Goal: Information Seeking & Learning: Learn about a topic

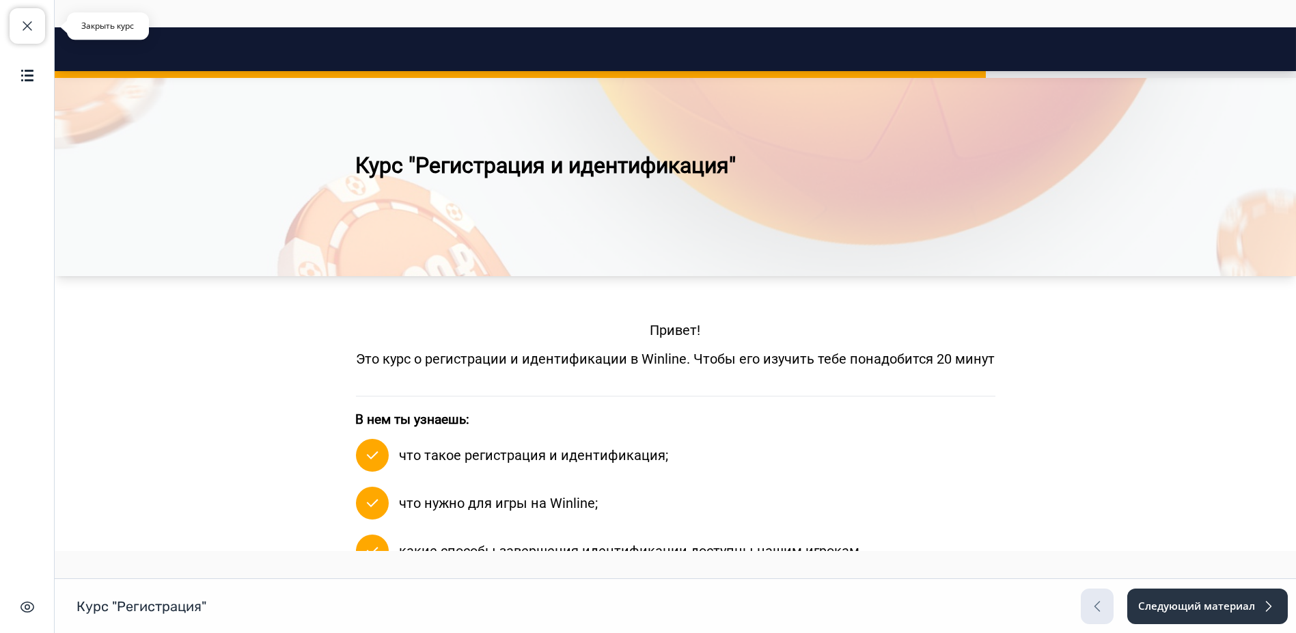
click at [28, 21] on span "button" at bounding box center [27, 26] width 16 height 16
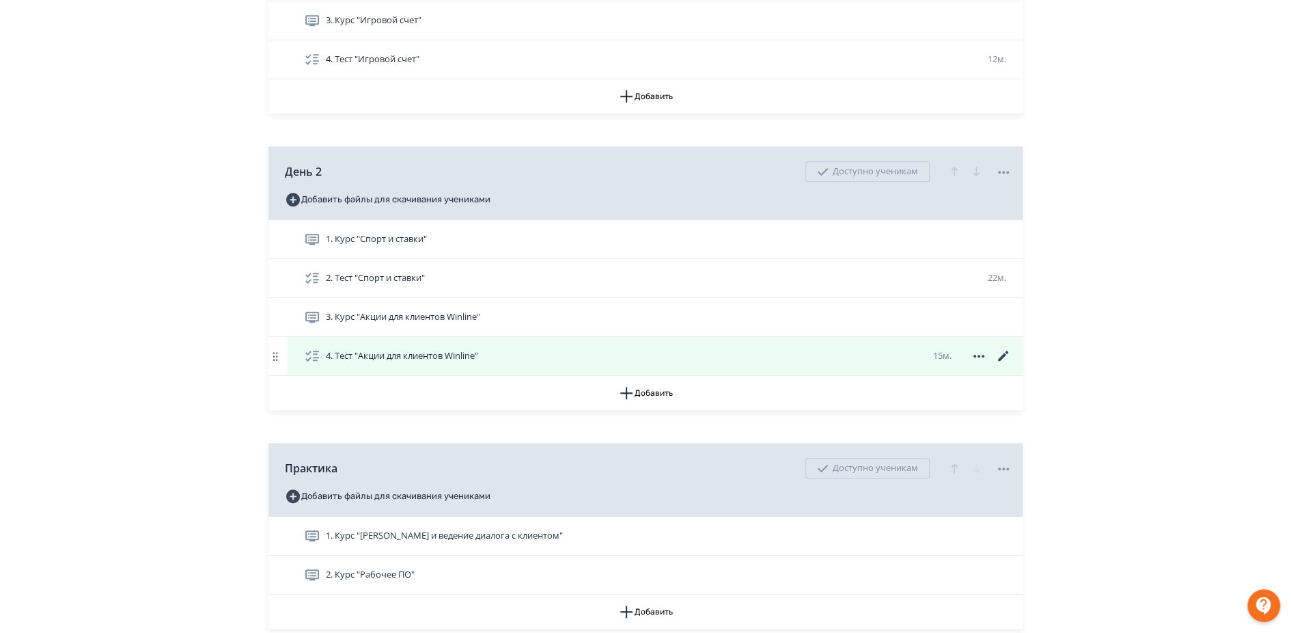
scroll to position [607, 0]
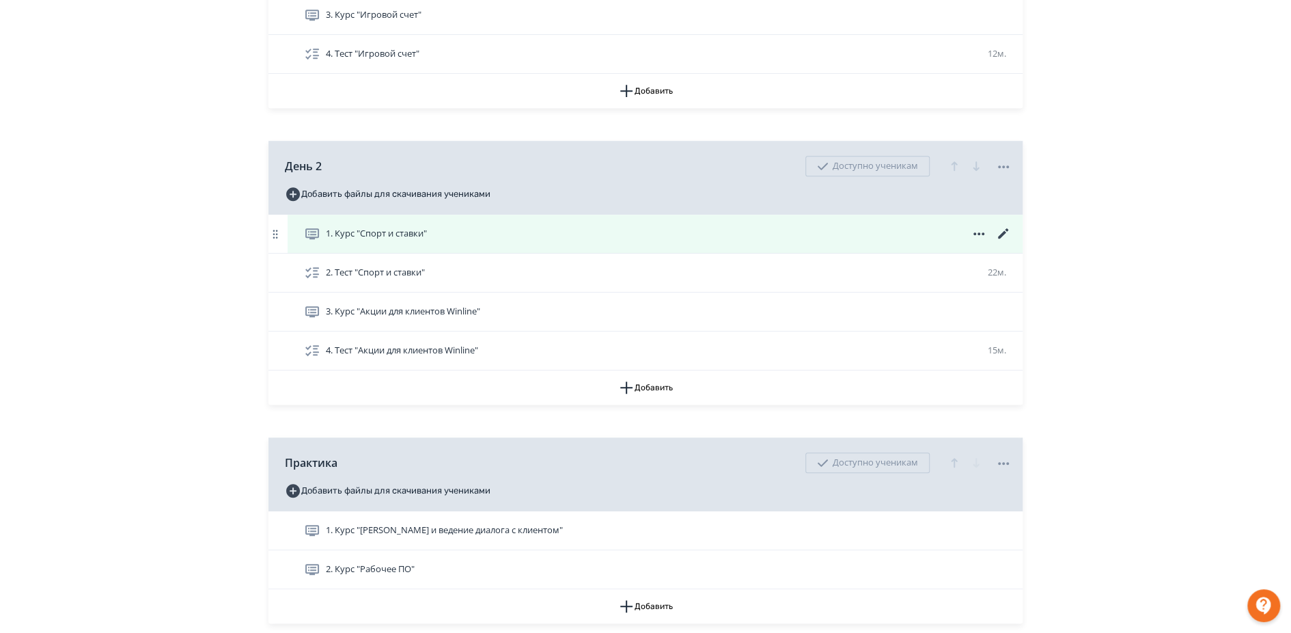
click at [432, 242] on span "1. Курс "Спорт и ставки"" at bounding box center [368, 233] width 128 height 16
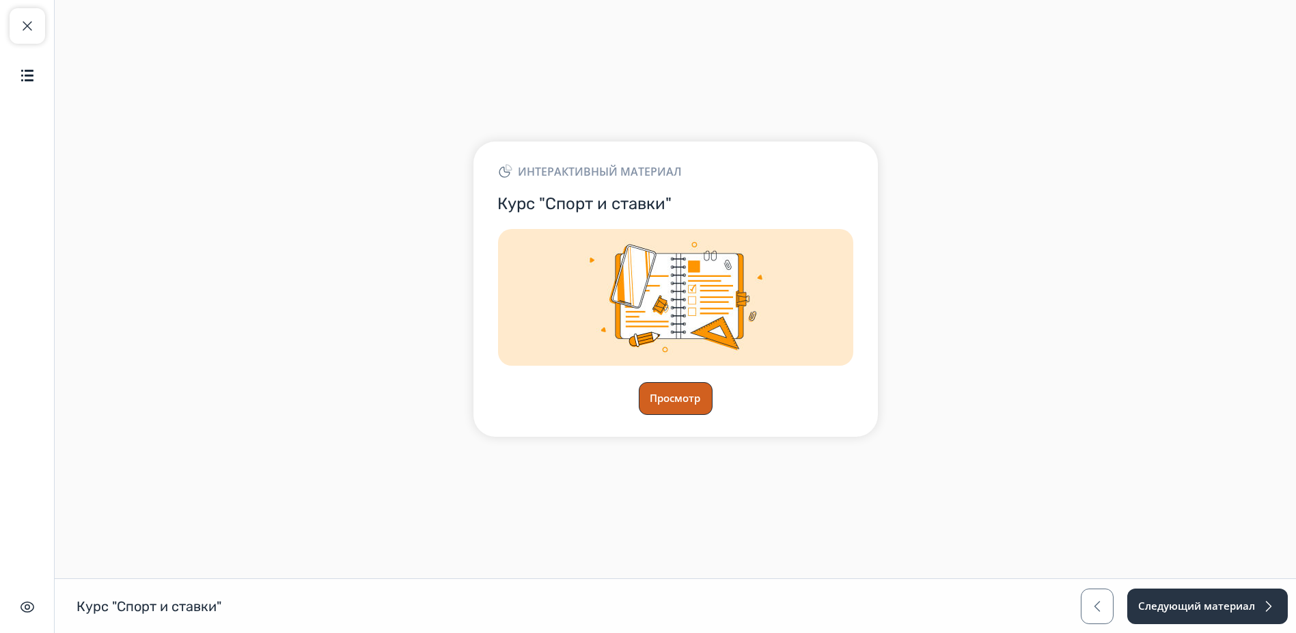
click at [685, 401] on button "Просмотр" at bounding box center [676, 398] width 74 height 33
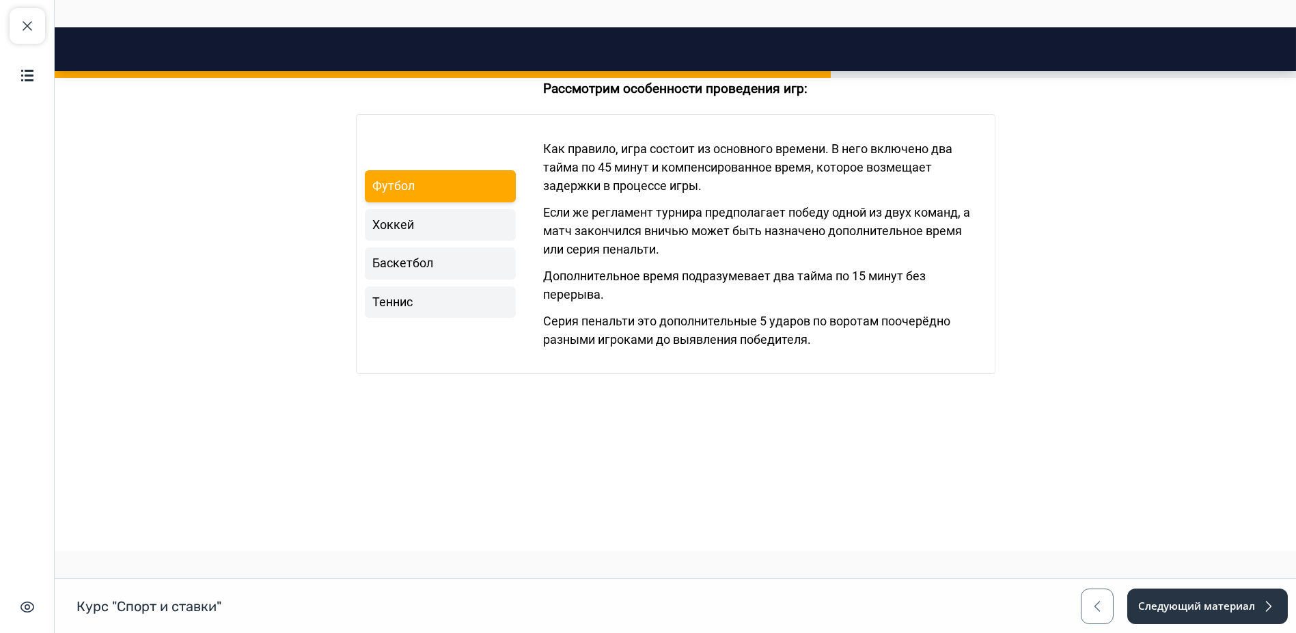
scroll to position [835, 0]
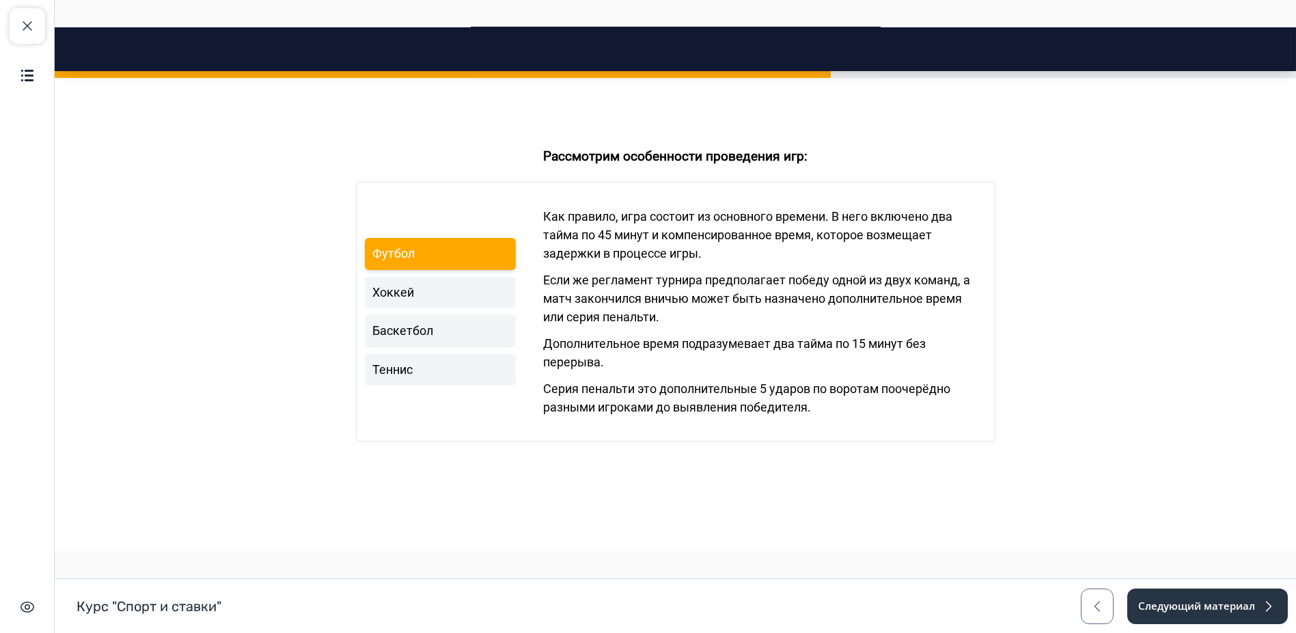
click at [463, 386] on link "Теннис" at bounding box center [441, 370] width 152 height 32
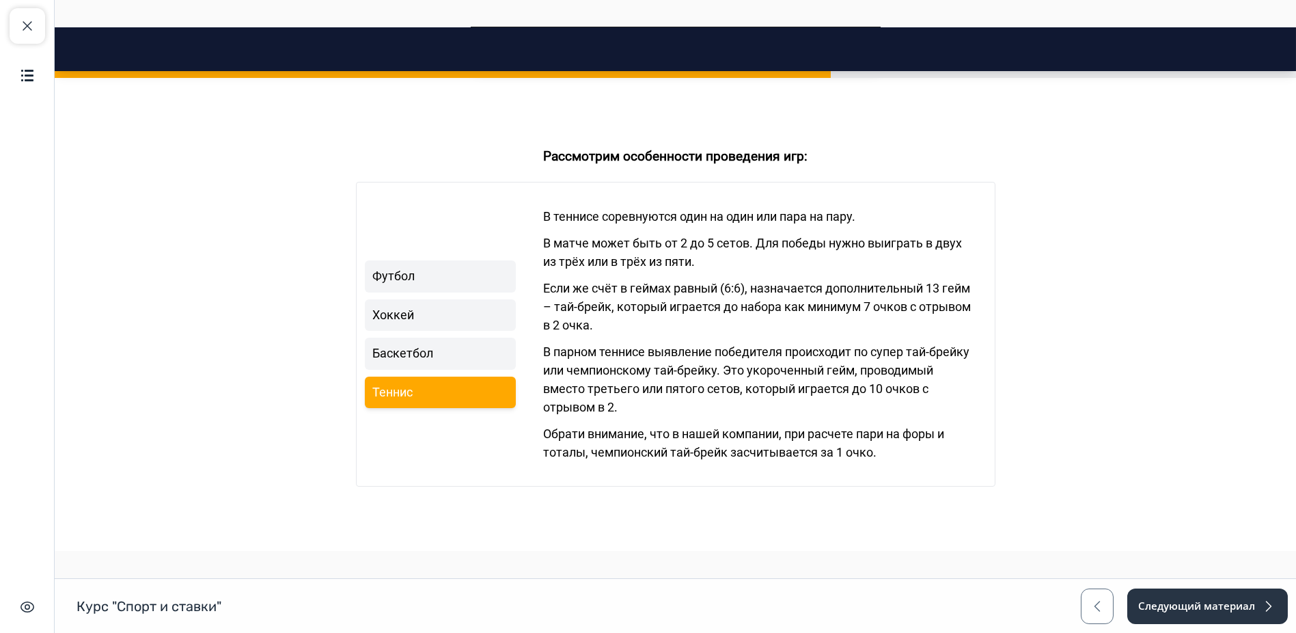
click at [692, 396] on p "В парном теннисе выявление победителя происходит по супер тай-брейку или чемпио…" at bounding box center [759, 379] width 432 height 74
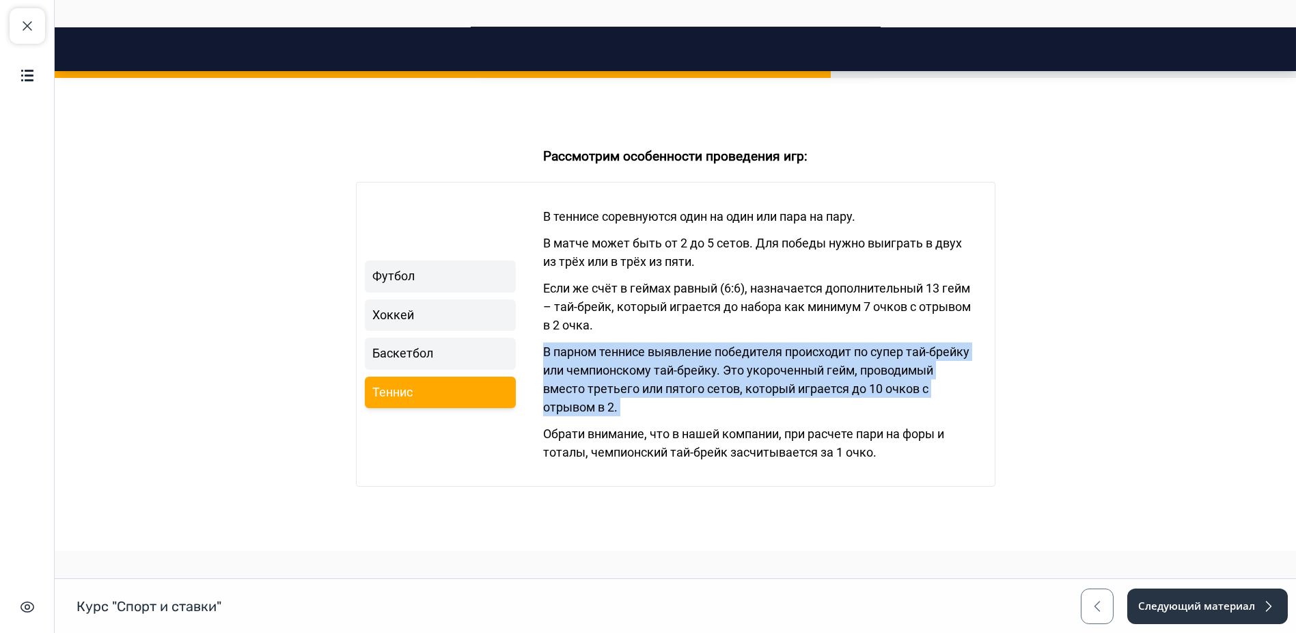
click at [692, 397] on p "В парном теннисе выявление победителя происходит по супер тай-брейку или чемпио…" at bounding box center [759, 379] width 432 height 74
click at [740, 409] on p "В парном теннисе выявление победителя происходит по супер тай-брейку или чемпио…" at bounding box center [759, 379] width 432 height 74
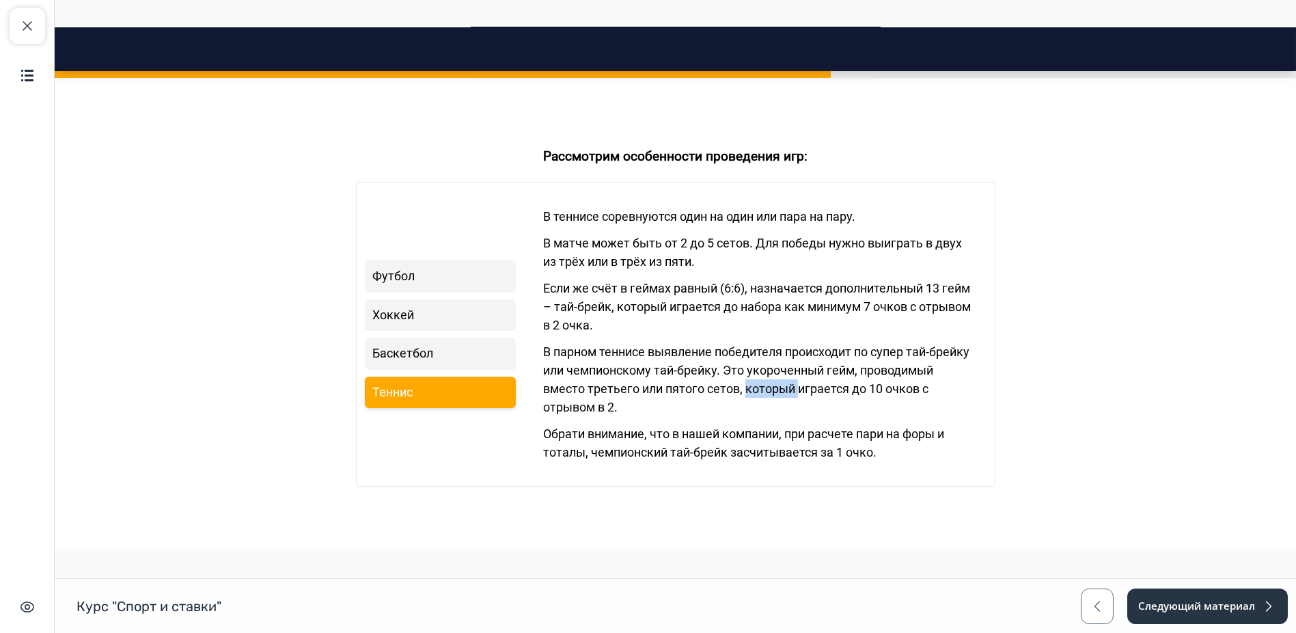
click at [740, 409] on p "В парном теннисе выявление победителя происходит по супер тай-брейку или чемпио…" at bounding box center [759, 379] width 432 height 74
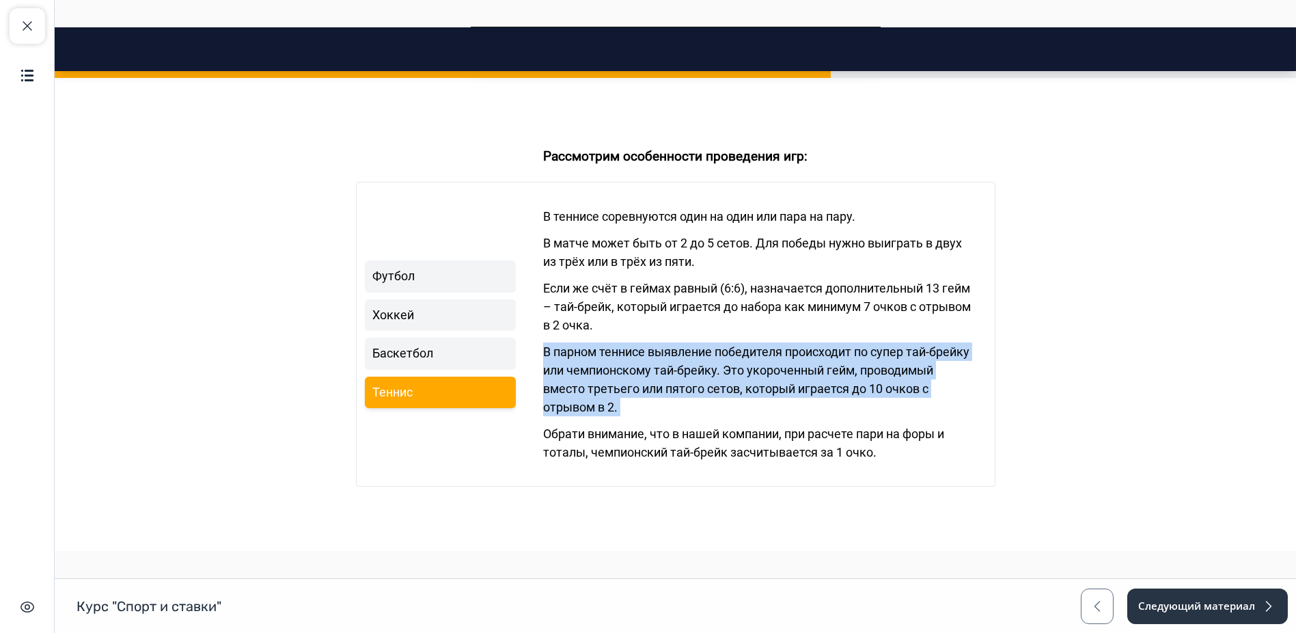
click at [740, 409] on p "В парном теннисе выявление победителя происходит по супер тай-брейку или чемпио…" at bounding box center [759, 379] width 432 height 74
click at [740, 360] on div "В теннисе соревнуются один на один или пара на пару. В матче может быть от 2 до…" at bounding box center [759, 334] width 432 height 271
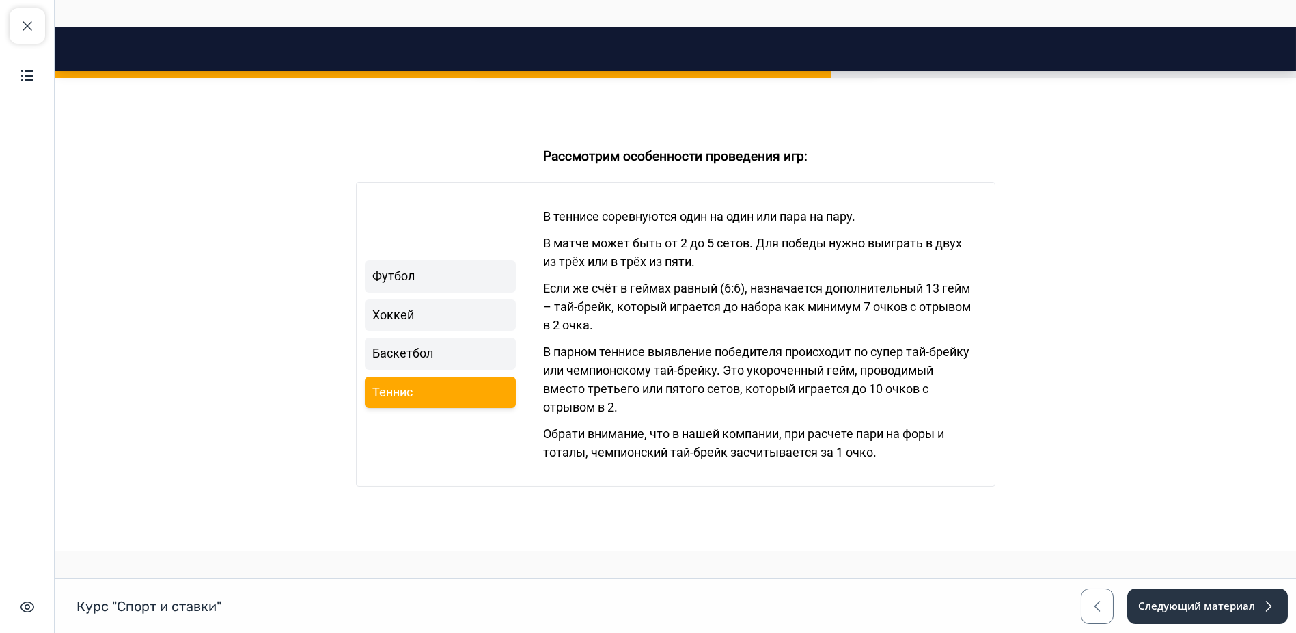
click at [725, 374] on p "В парном теннисе выявление победителя происходит по супер тай-брейку или чемпио…" at bounding box center [759, 379] width 432 height 74
click at [806, 389] on p "В парном теннисе выявление победителя происходит по супер тай-брейку или чемпио…" at bounding box center [759, 379] width 432 height 74
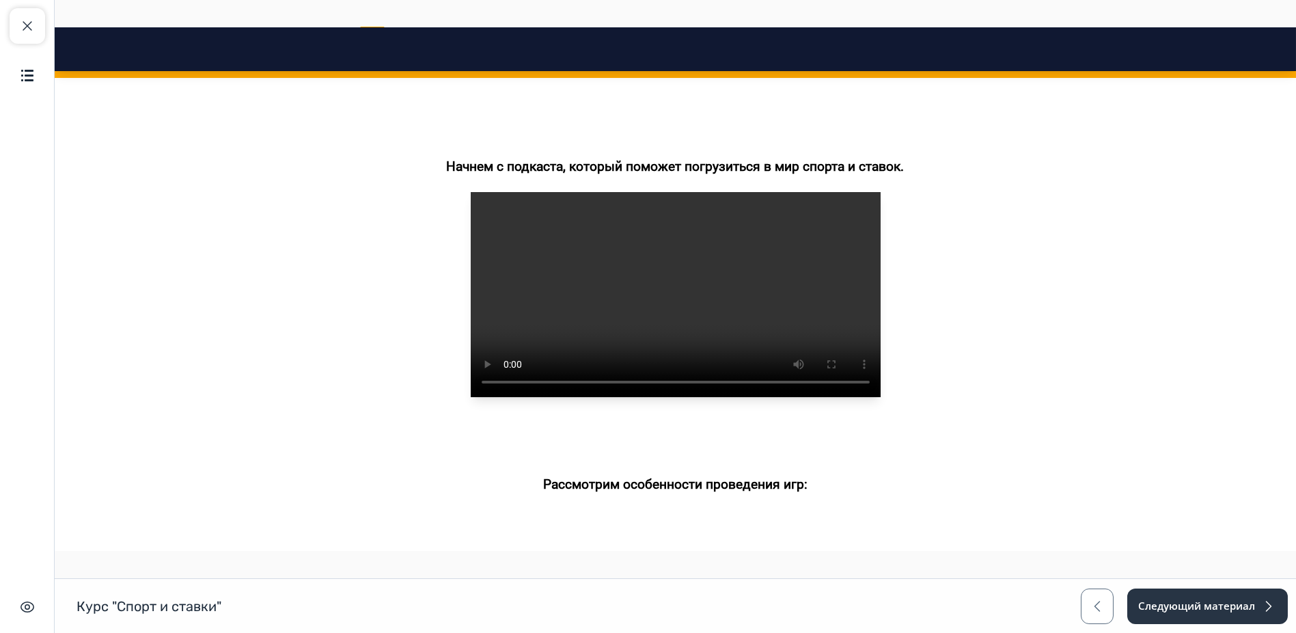
scroll to position [512, 0]
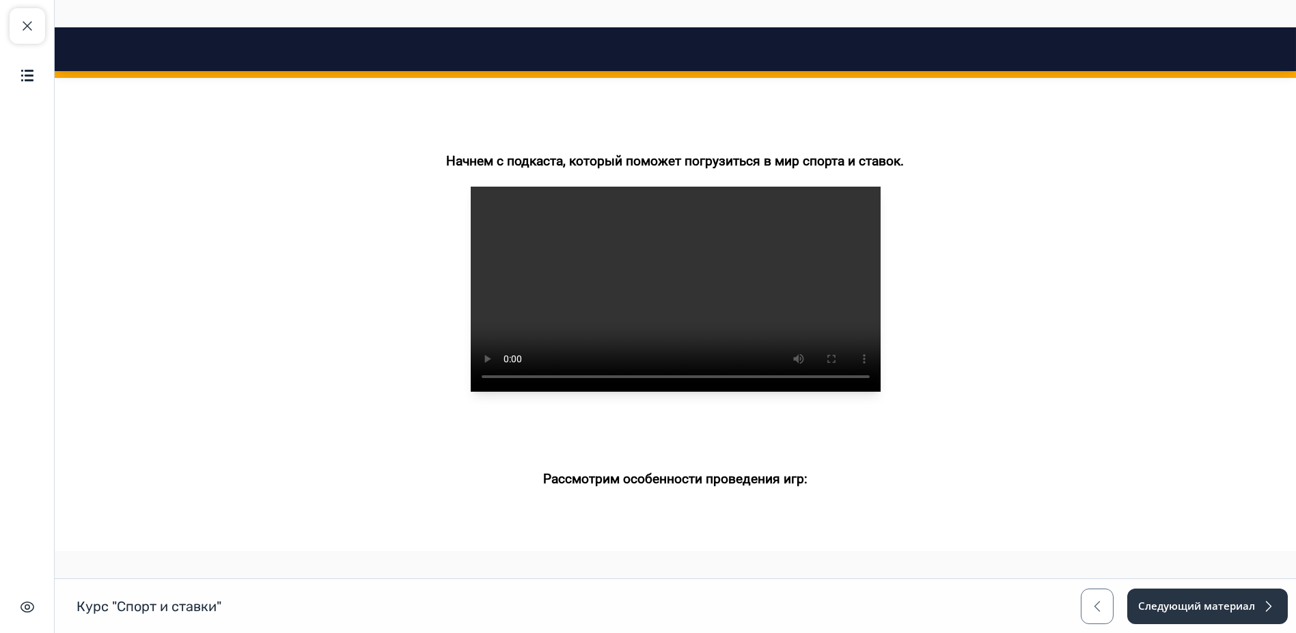
click at [650, 337] on video at bounding box center [676, 288] width 410 height 205
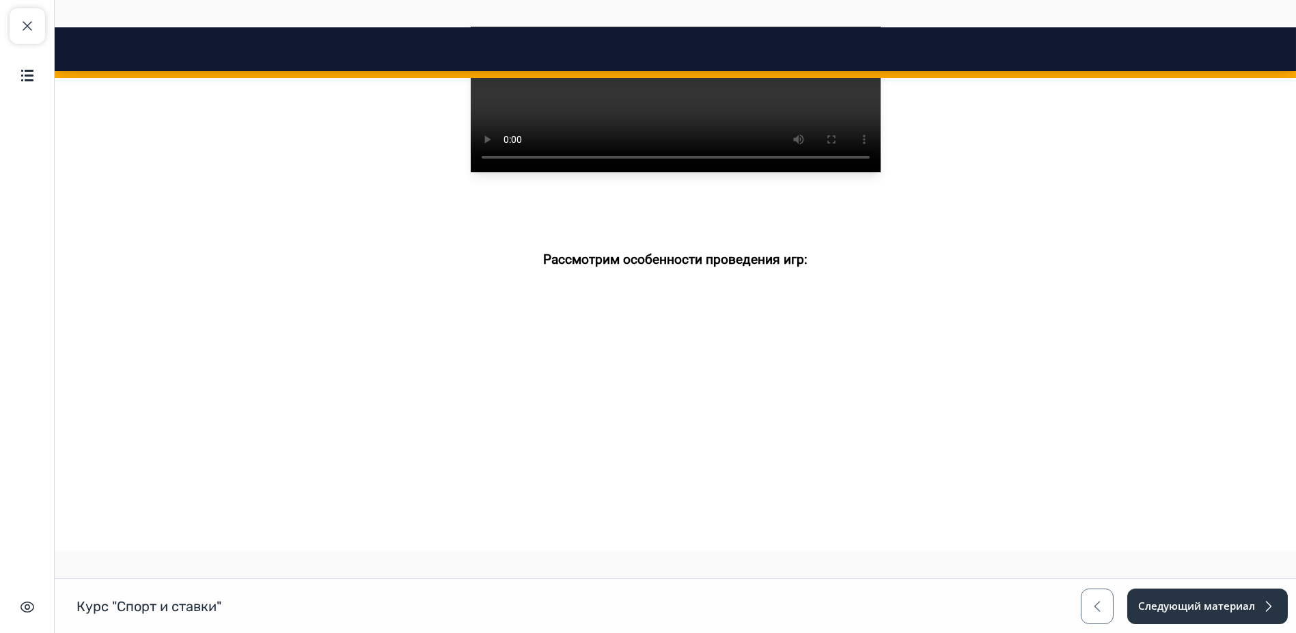
scroll to position [892, 0]
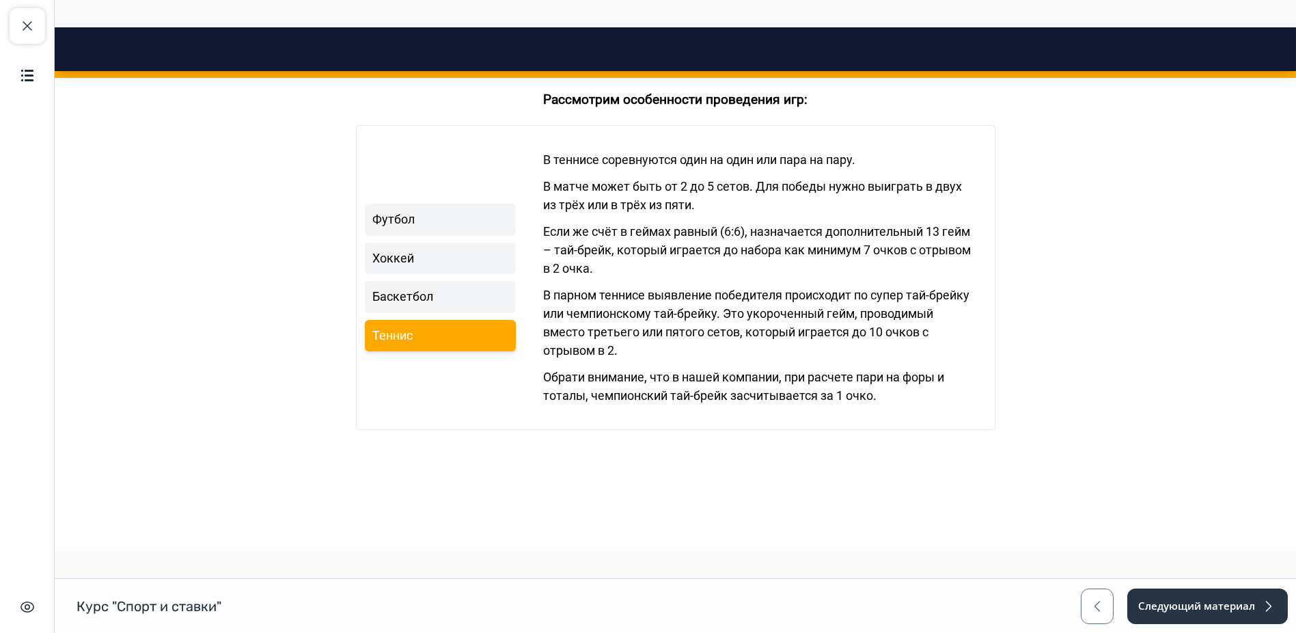
click at [522, 247] on div "Футбол Хоккей Баскетбол Теннис Как правило, игра состоит из основного времени. …" at bounding box center [675, 277] width 639 height 305
click at [762, 404] on p "Обрати внимание, что в нашей компании, при расчете пари на форы и тоталы, чемпи…" at bounding box center [759, 386] width 432 height 37
click at [863, 404] on p "Обрати внимание, что в нашей компании, при расчете пари на форы и тоталы, чемпи…" at bounding box center [759, 386] width 432 height 37
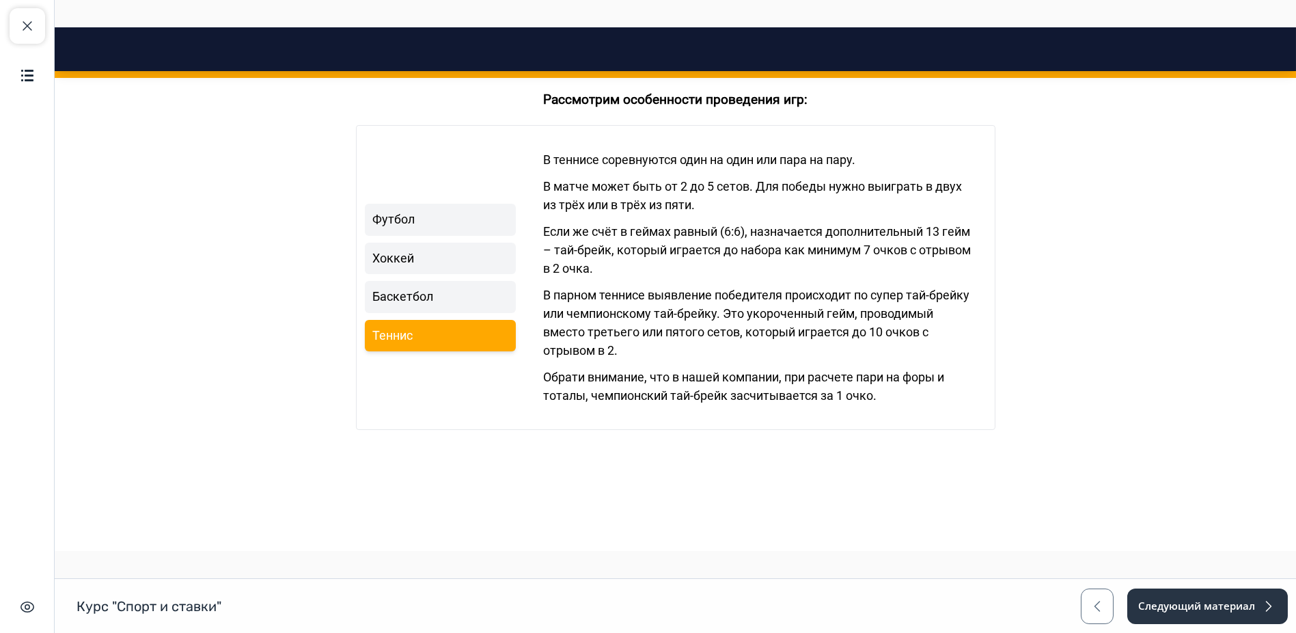
click at [831, 424] on div "В теннисе соревнуются один на один или пара на пару. В матче может быть от 2 до…" at bounding box center [759, 277] width 460 height 292
click at [833, 413] on div "В теннисе соревнуются один на один или пара на пару. В матче может быть от 2 до…" at bounding box center [759, 277] width 432 height 271
click at [835, 404] on p "Обрати внимание, что в нашей компании, при расчете пари на форы и тоталы, чемпи…" at bounding box center [759, 386] width 432 height 37
click at [823, 404] on p "Обрати внимание, что в нашей компании, при расчете пари на форы и тоталы, чемпи…" at bounding box center [759, 386] width 432 height 37
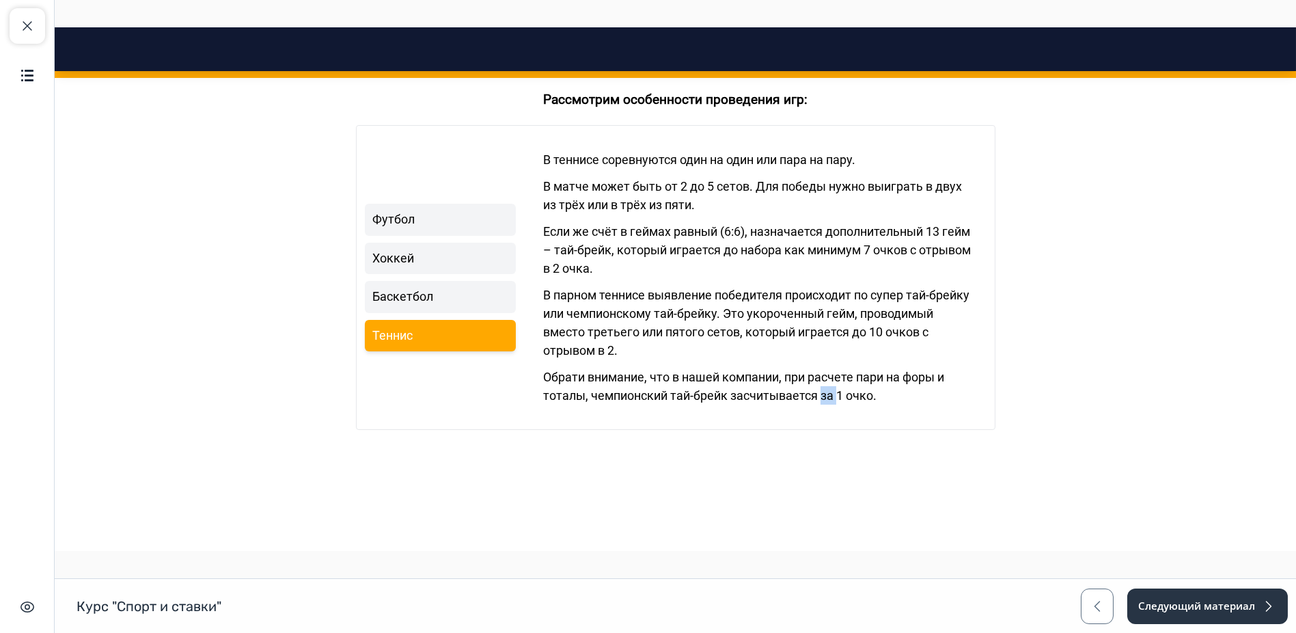
drag, startPoint x: 823, startPoint y: 422, endPoint x: 842, endPoint y: 416, distance: 19.9
click at [823, 404] on p "Обрати внимание, что в нашей компании, при расчете пари на форы и тоталы, чемпи…" at bounding box center [759, 386] width 432 height 37
click at [843, 404] on p "Обрати внимание, что в нашей компании, при расчете пари на форы и тоталы, чемпи…" at bounding box center [759, 386] width 432 height 37
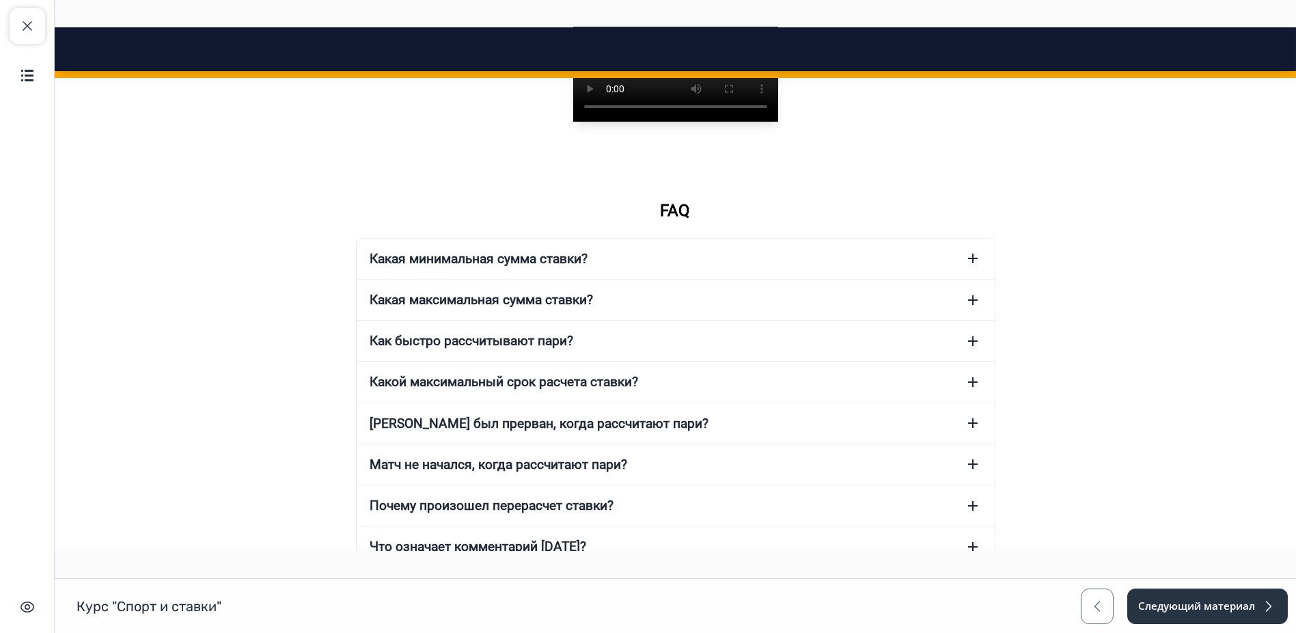
scroll to position [2030, 0]
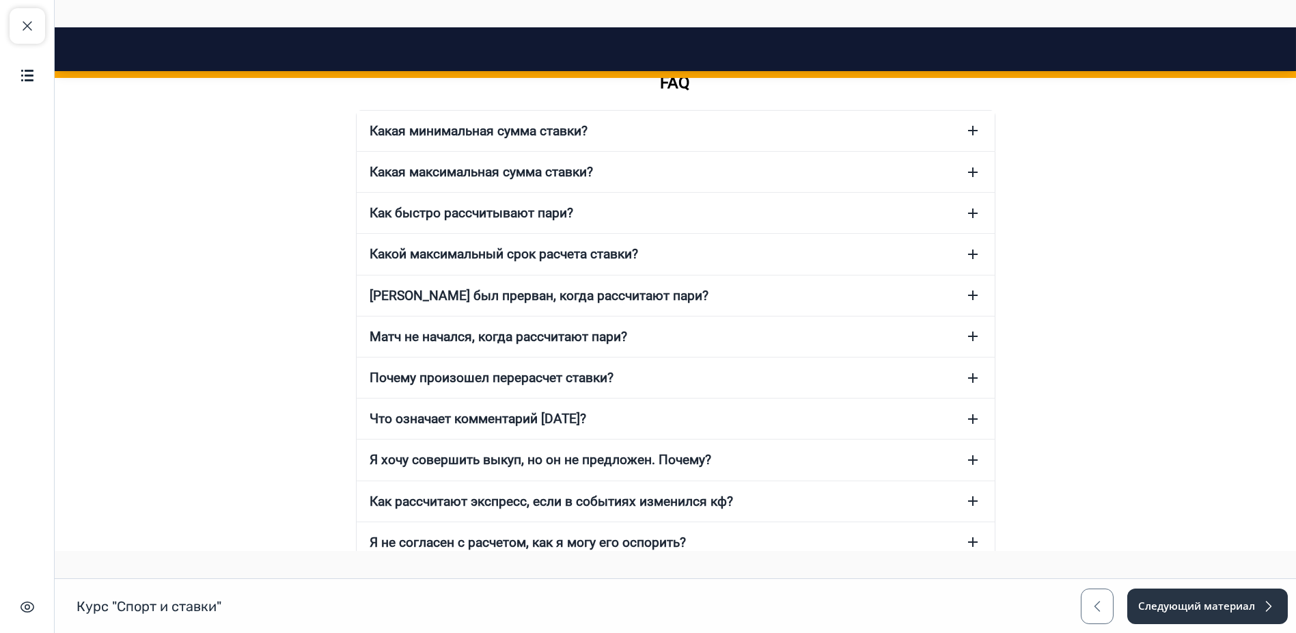
click at [967, 303] on icon "button" at bounding box center [973, 295] width 16 height 16
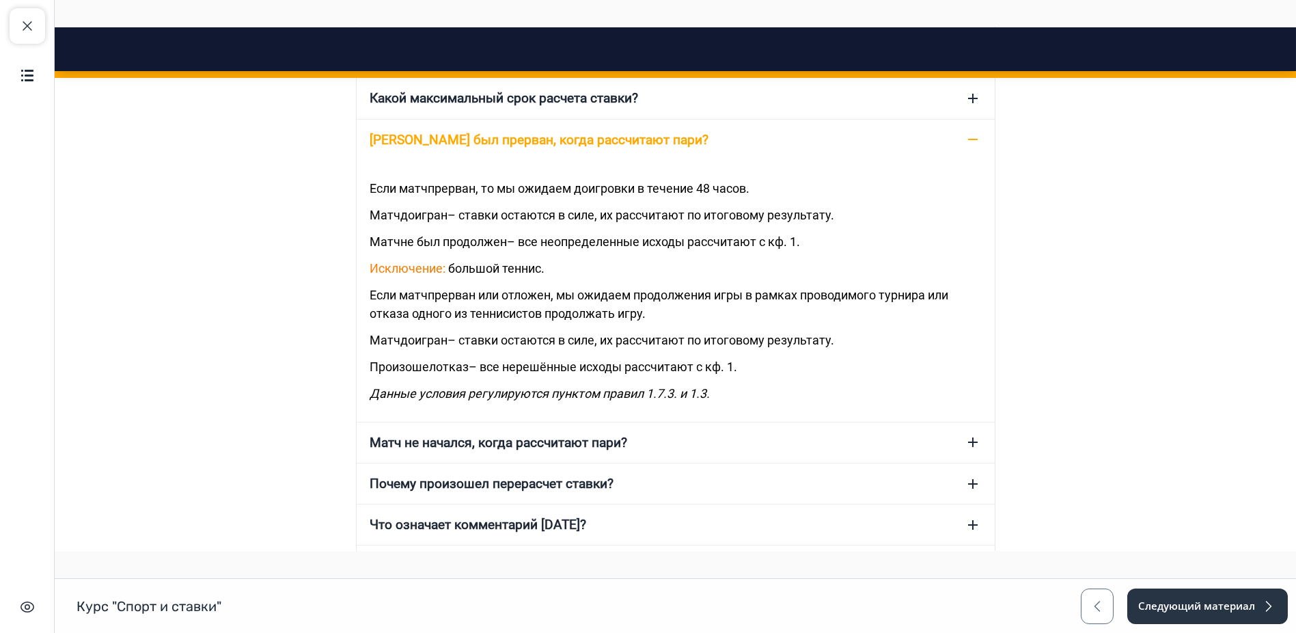
scroll to position [2182, 0]
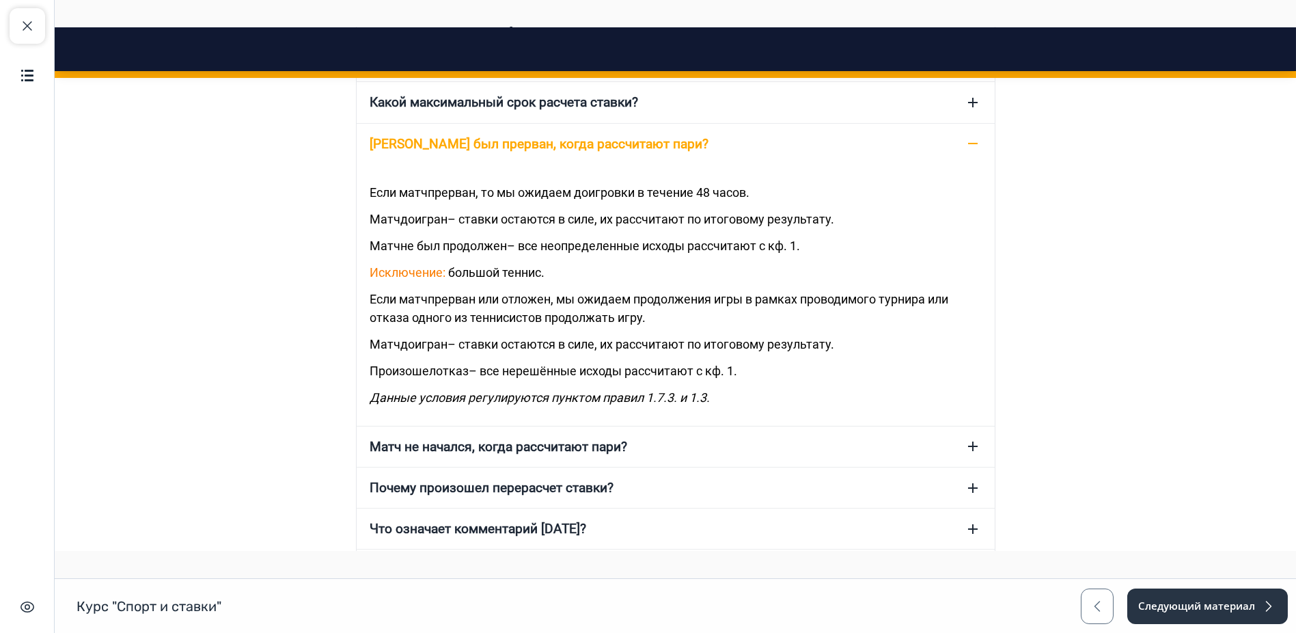
click at [484, 307] on div "Если матч прерван , то мы ожидаем доигровки в течение 48 часов. Матч доигран – …" at bounding box center [676, 295] width 638 height 262
click at [484, 279] on span "большой теннис" at bounding box center [495, 272] width 93 height 14
click at [495, 279] on span "большой теннис" at bounding box center [495, 272] width 93 height 14
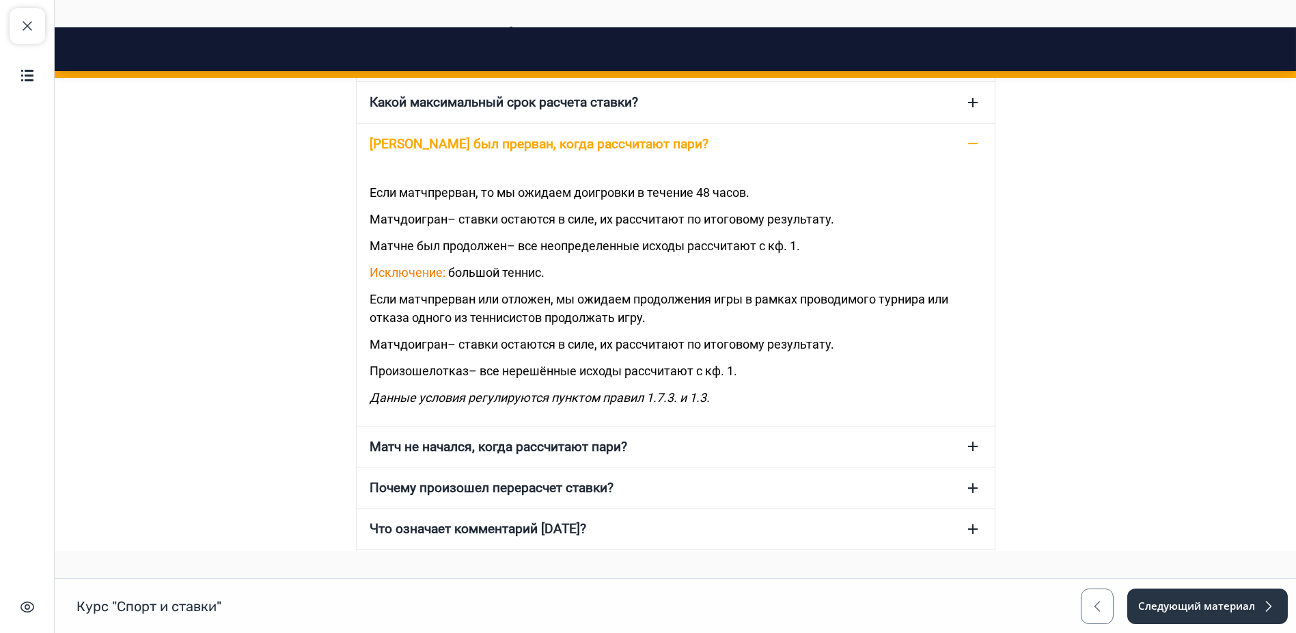
click at [521, 281] on p "Исключение: большой теннис ." at bounding box center [675, 272] width 611 height 18
click at [516, 311] on div "Если матч прерван , то мы ожидаем доигровки в течение 48 часов. Матч доигран – …" at bounding box center [676, 295] width 638 height 262
click at [980, 461] on button "Матч не начался, когда рассчитают пари?" at bounding box center [676, 446] width 638 height 40
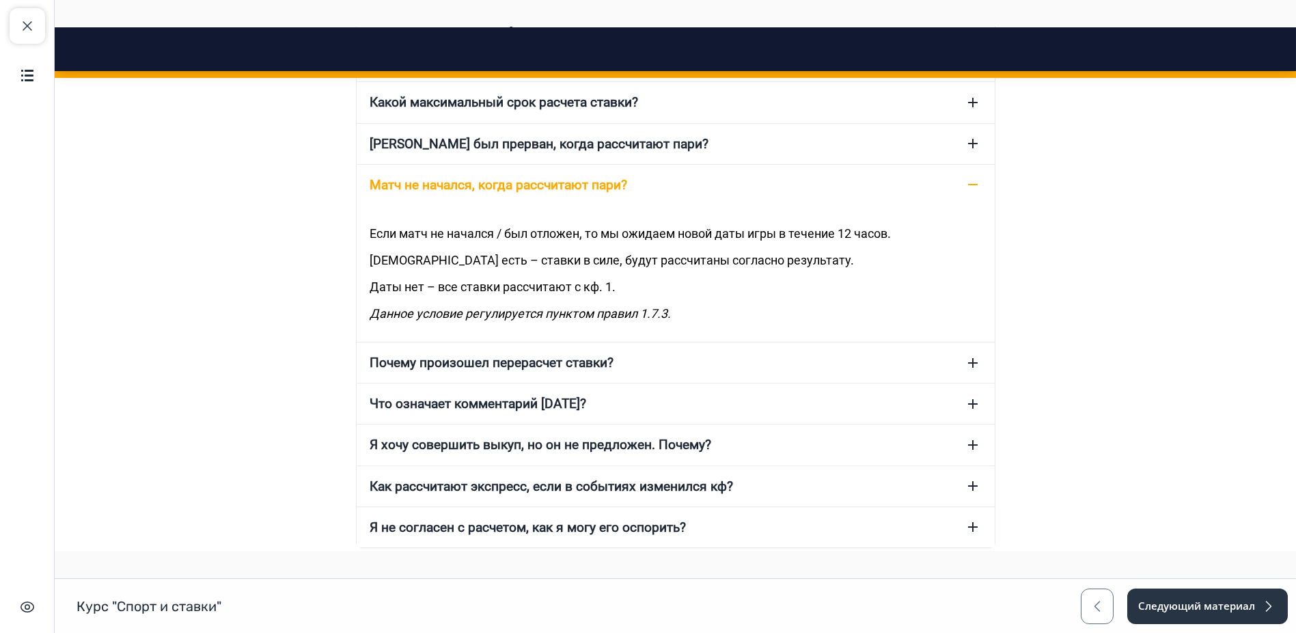
click at [469, 269] on p "[DEMOGRAPHIC_DATA] есть – ставки в силе, будут рассчитаны согласно результату." at bounding box center [675, 260] width 611 height 18
click at [476, 269] on p "[DEMOGRAPHIC_DATA] есть – ставки в силе, будут рассчитаны согласно результату." at bounding box center [675, 260] width 611 height 18
click at [484, 269] on p "[DEMOGRAPHIC_DATA] есть – ставки в силе, будут рассчитаны согласно результату." at bounding box center [675, 260] width 611 height 18
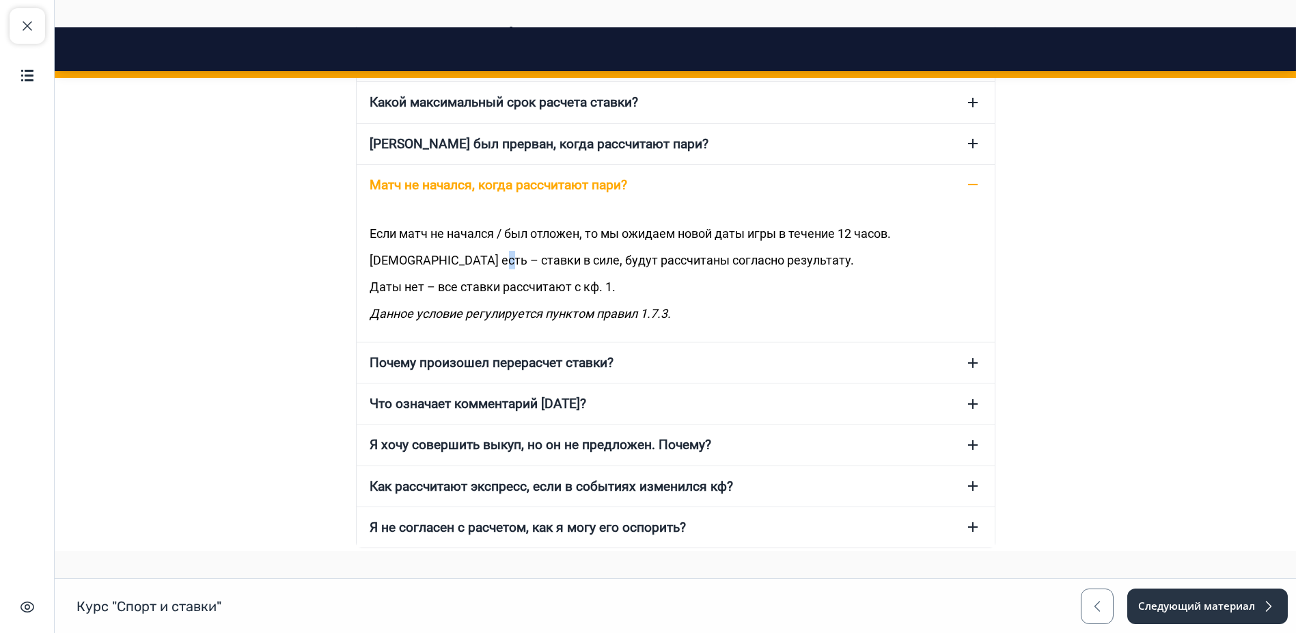
click at [484, 269] on p "[DEMOGRAPHIC_DATA] есть – ставки в силе, будут рассчитаны согласно результату." at bounding box center [675, 260] width 611 height 18
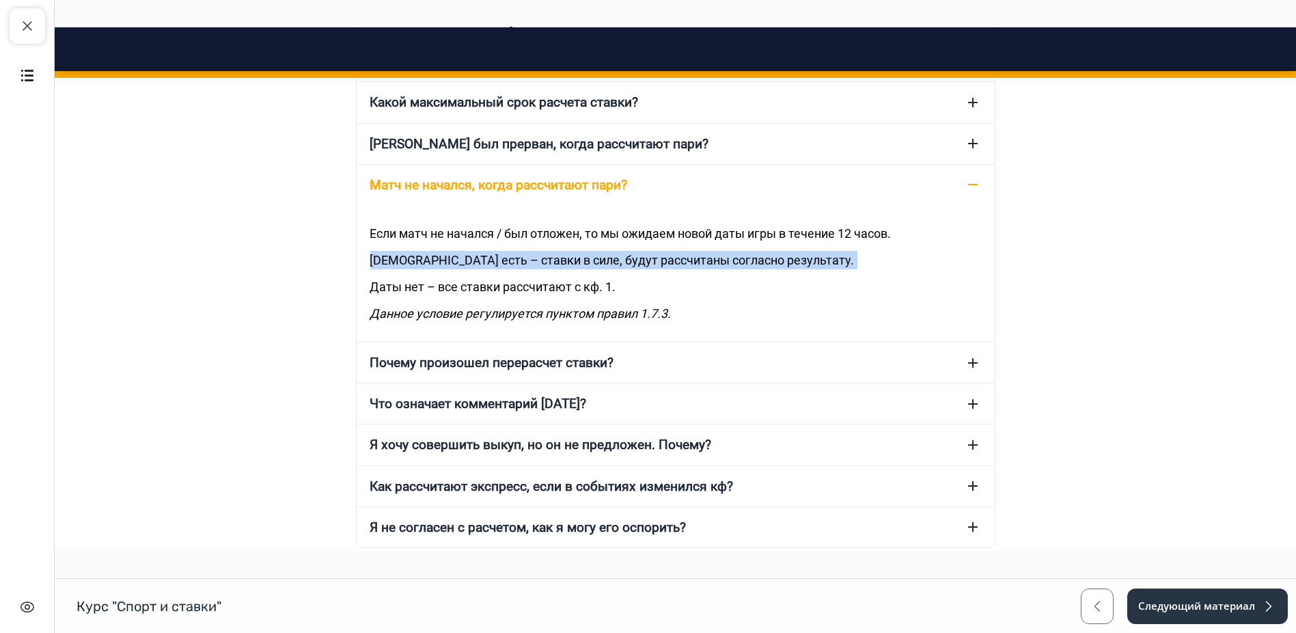
click at [484, 269] on p "[DEMOGRAPHIC_DATA] есть – ставки в силе, будут рассчитаны согласно результату." at bounding box center [675, 260] width 611 height 18
click at [503, 269] on p "[DEMOGRAPHIC_DATA] есть – ставки в силе, будут рассчитаны согласно результату." at bounding box center [675, 260] width 611 height 18
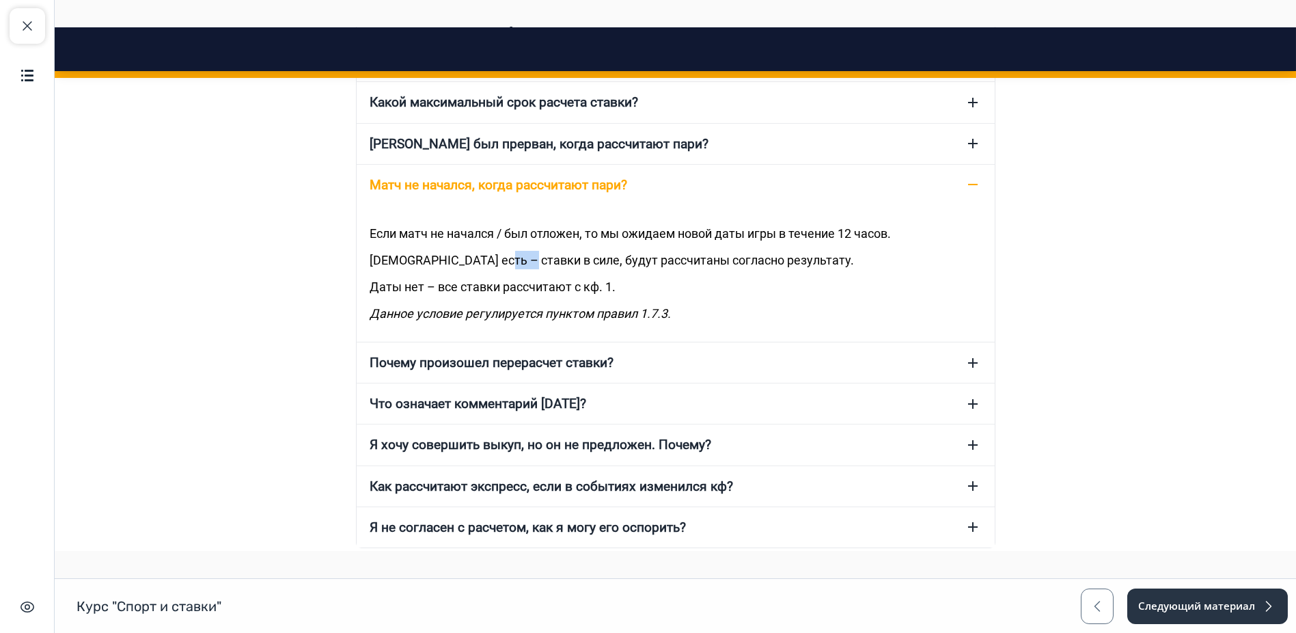
click at [503, 269] on p "[DEMOGRAPHIC_DATA] есть – ставки в силе, будут рассчитаны согласно результату." at bounding box center [675, 260] width 611 height 18
click at [558, 269] on p "[DEMOGRAPHIC_DATA] есть – ставки в силе, будут рассчитаны согласно результату." at bounding box center [675, 260] width 611 height 18
click at [560, 269] on p "[DEMOGRAPHIC_DATA] есть – ставки в силе, будут рассчитаны согласно результату." at bounding box center [675, 260] width 611 height 18
click at [603, 269] on p "[DEMOGRAPHIC_DATA] есть – ставки в силе, будут рассчитаны согласно результату." at bounding box center [675, 260] width 611 height 18
drag, startPoint x: 603, startPoint y: 284, endPoint x: 663, endPoint y: 287, distance: 60.2
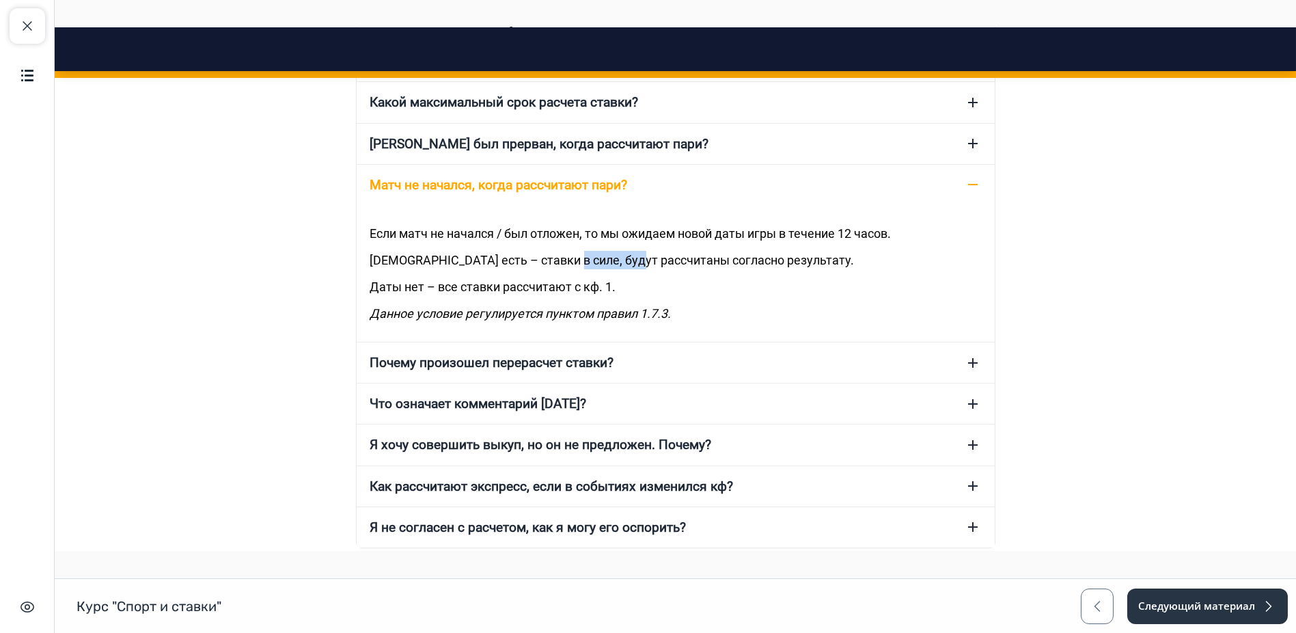
click at [605, 269] on p "[DEMOGRAPHIC_DATA] есть – ставки в силе, будут рассчитаны согласно результату." at bounding box center [675, 260] width 611 height 18
click at [663, 269] on p "[DEMOGRAPHIC_DATA] есть – ставки в силе, будут рассчитаны согласно результату." at bounding box center [675, 260] width 611 height 18
drag, startPoint x: 663, startPoint y: 287, endPoint x: 747, endPoint y: 286, distance: 84.0
click at [665, 290] on div "Если матч не начался / был отложен, то мы ожидаем новой даты игры в течение 12 …" at bounding box center [676, 273] width 638 height 137
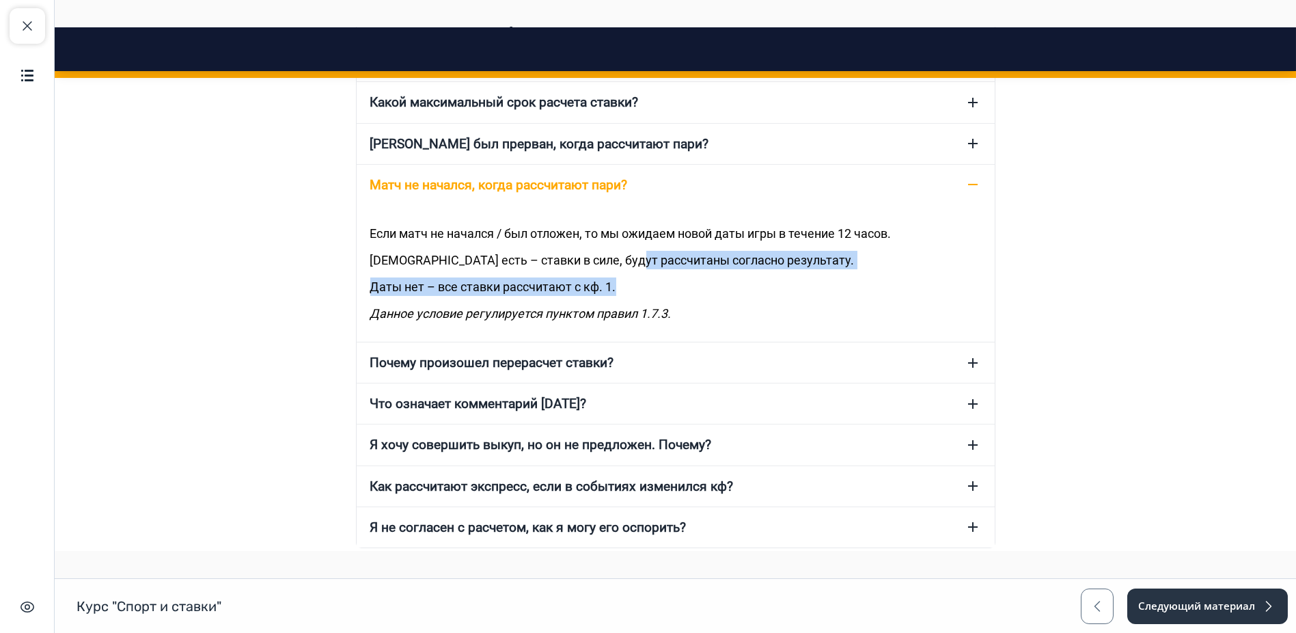
click at [749, 269] on p "[DEMOGRAPHIC_DATA] есть – ставки в силе, будут рассчитаны согласно результату." at bounding box center [675, 260] width 611 height 18
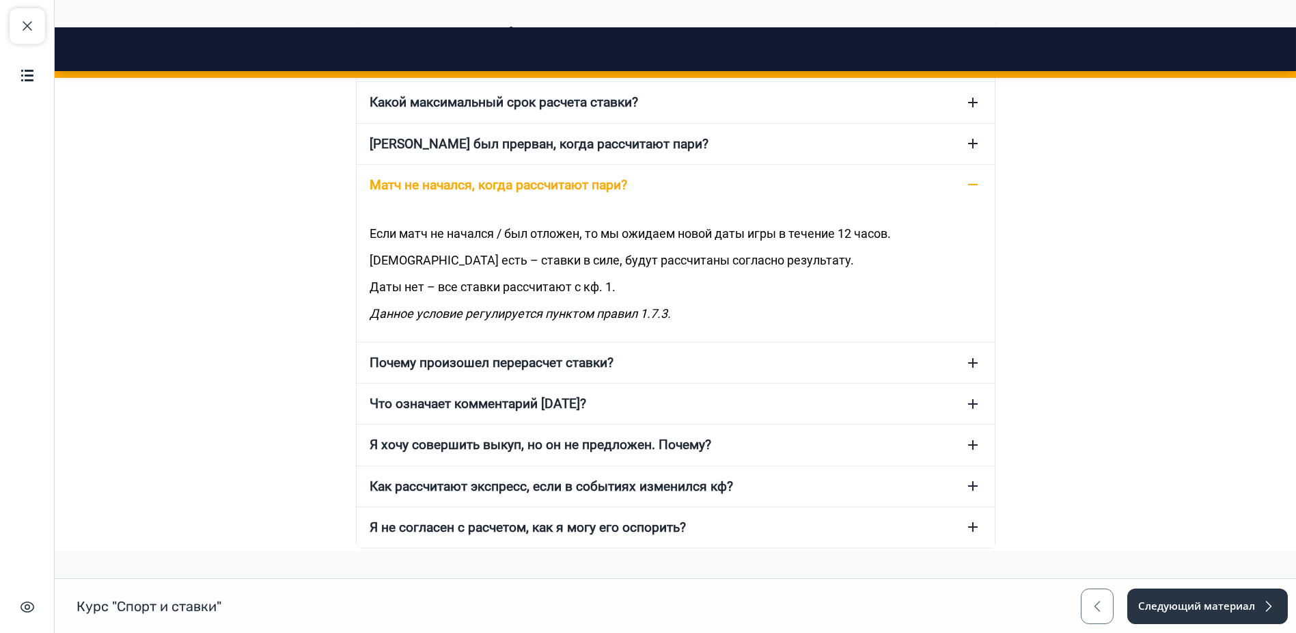
click at [638, 296] on p "Даты нет – все ставки рассчитают с кф. 1." at bounding box center [675, 286] width 611 height 18
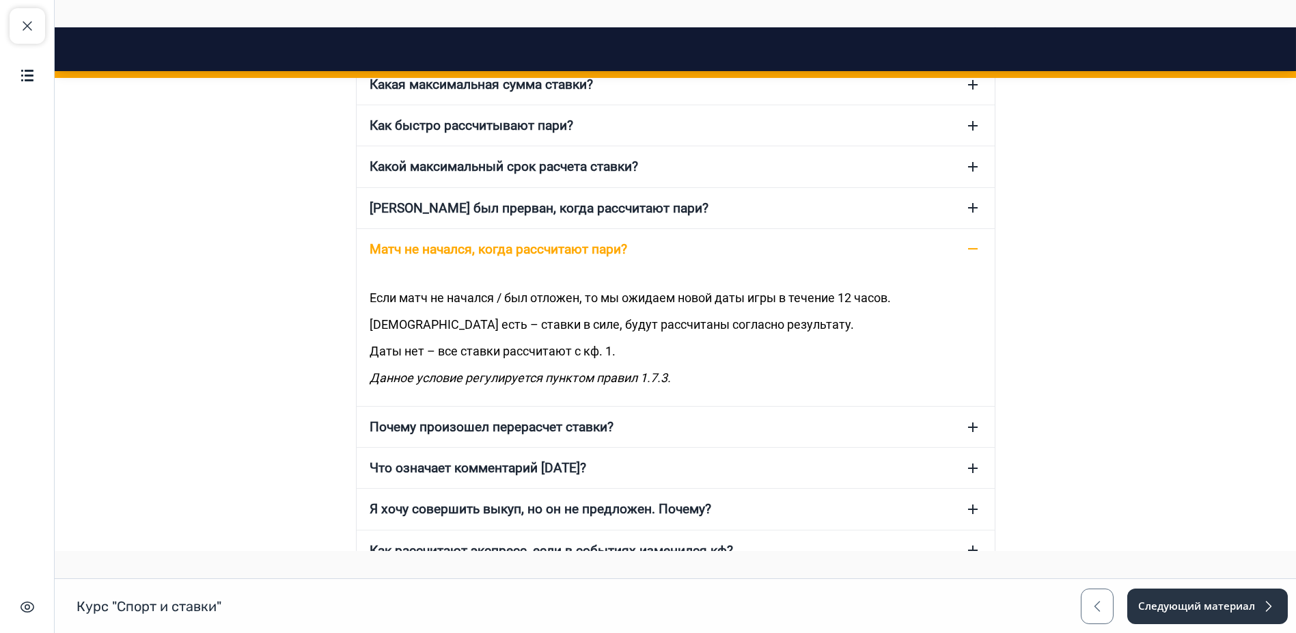
scroll to position [2106, 0]
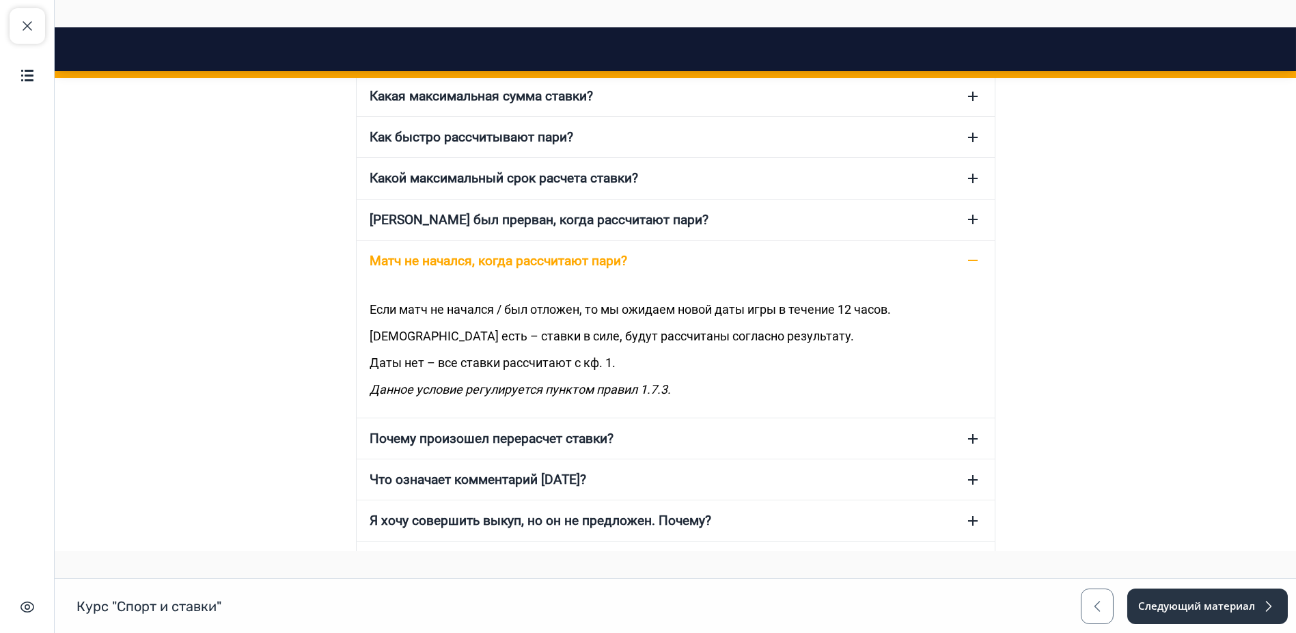
click at [605, 372] on p "Даты нет – все ставки рассчитают с кф. 1." at bounding box center [675, 362] width 611 height 18
click at [602, 372] on p "Даты нет – все ставки рассчитают с кф. 1." at bounding box center [675, 362] width 611 height 18
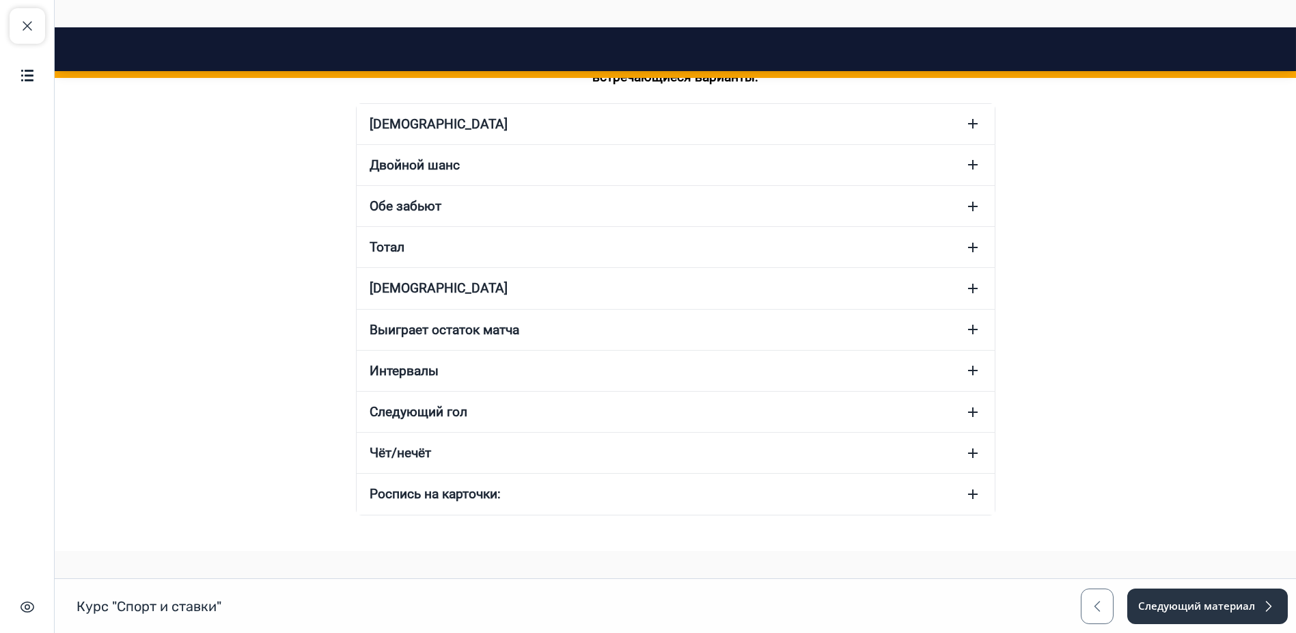
scroll to position [1290, 0]
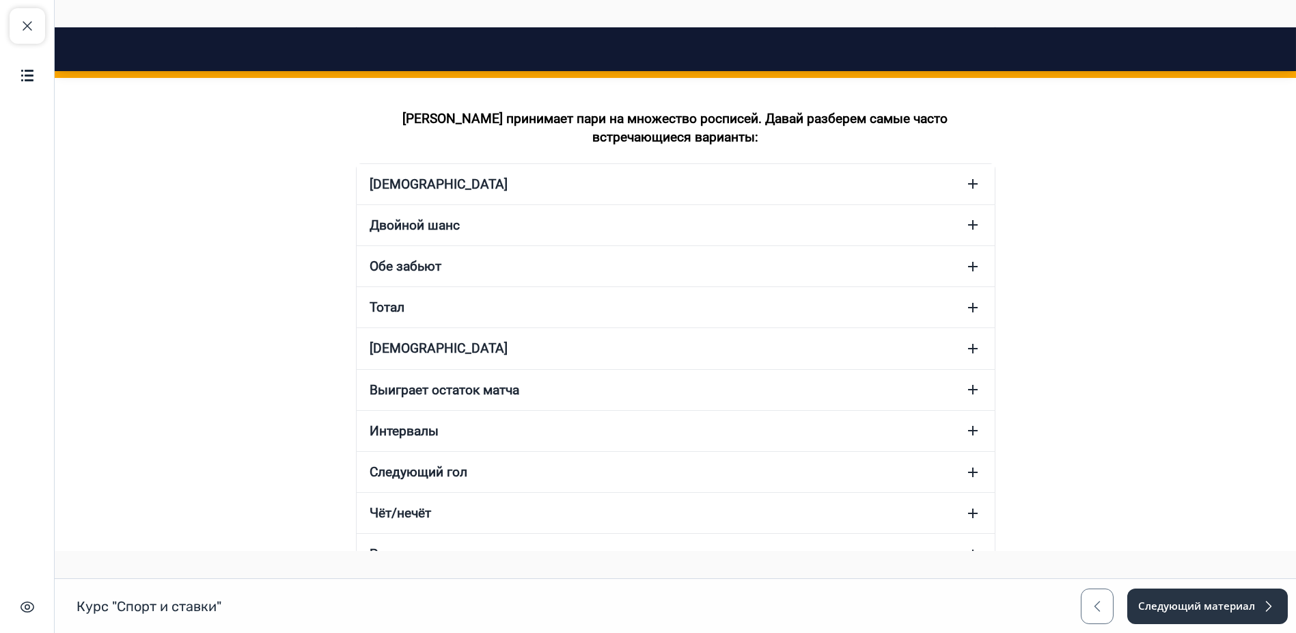
click at [978, 233] on button "Двойной шанс" at bounding box center [676, 225] width 638 height 40
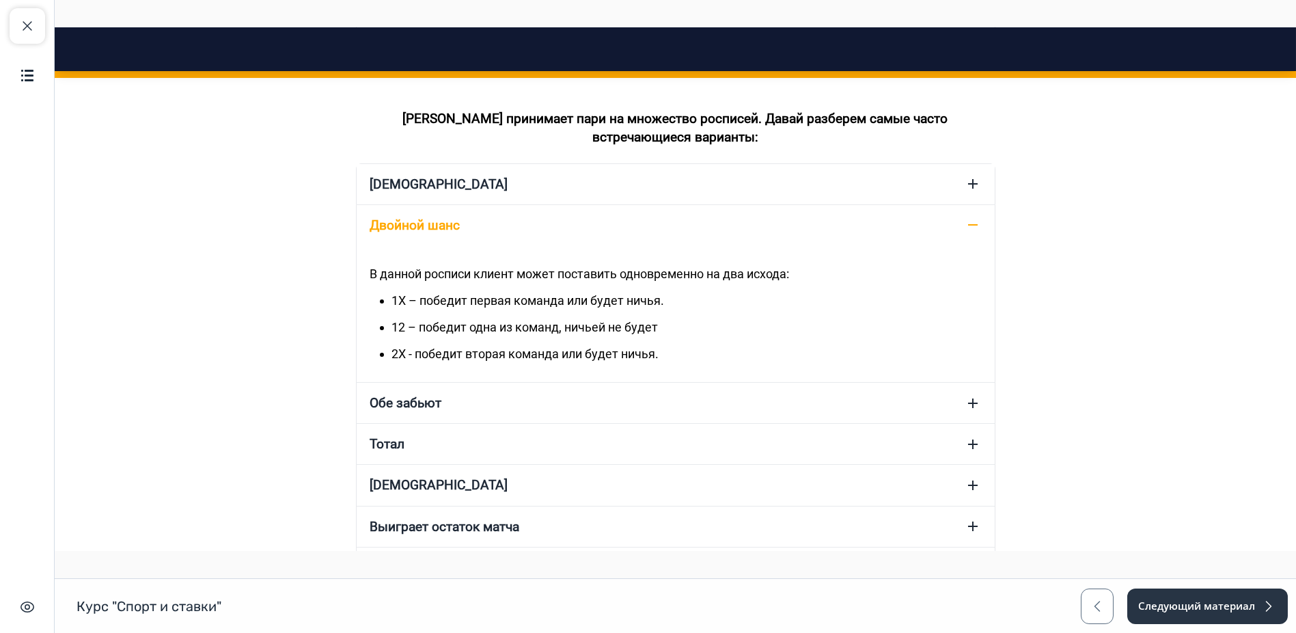
click at [470, 309] on p "1Х – победит первая команда или будет ничья." at bounding box center [686, 300] width 589 height 18
click at [509, 309] on p "1Х – победит первая команда или будет ничья." at bounding box center [686, 300] width 589 height 18
click at [509, 338] on ul "1Х – победит первая команда или будет ничья. 12 – победит одна из команд, ничье…" at bounding box center [686, 327] width 589 height 72
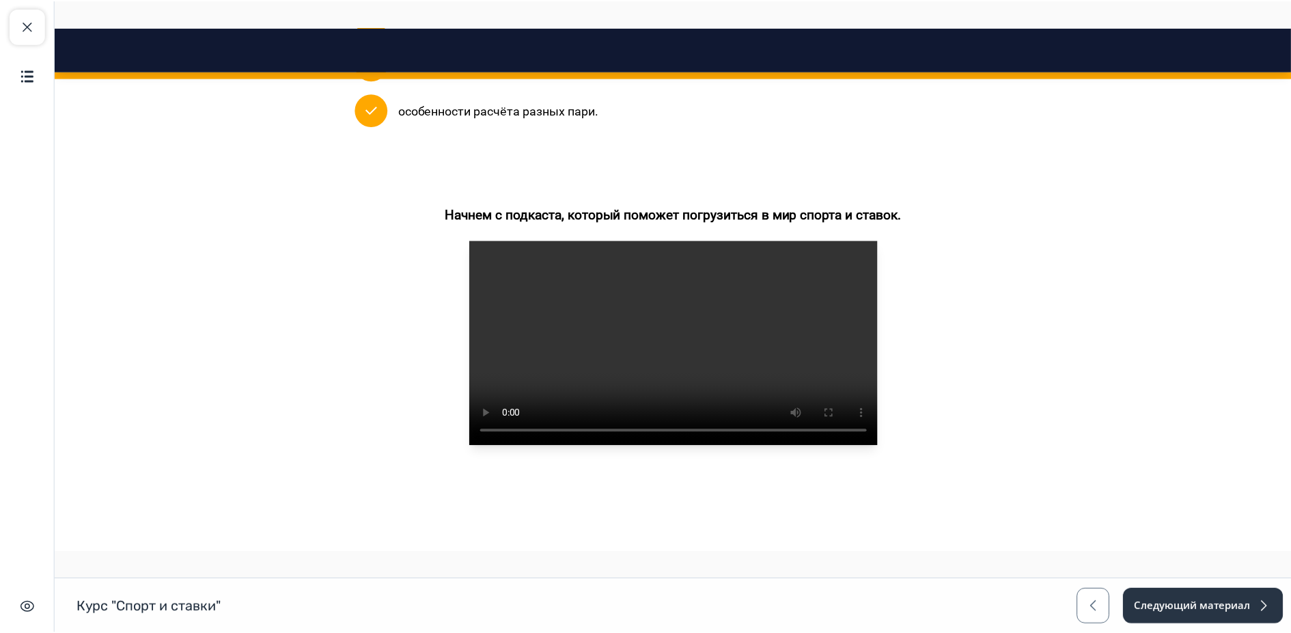
scroll to position [455, 0]
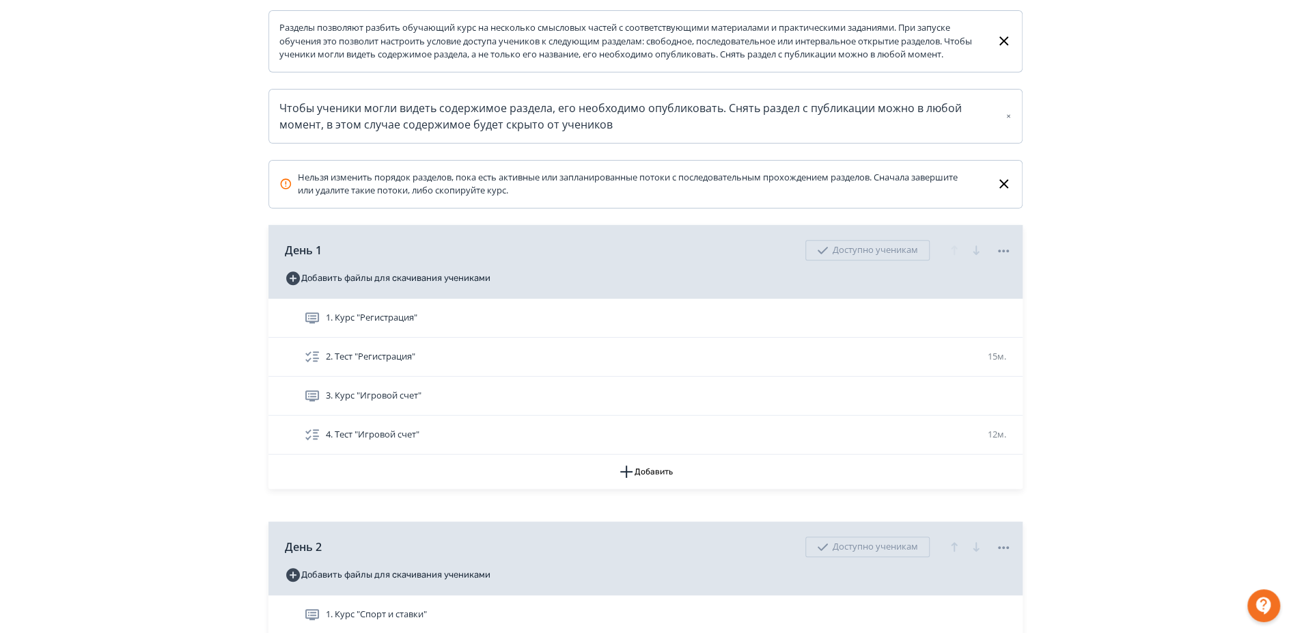
scroll to position [227, 0]
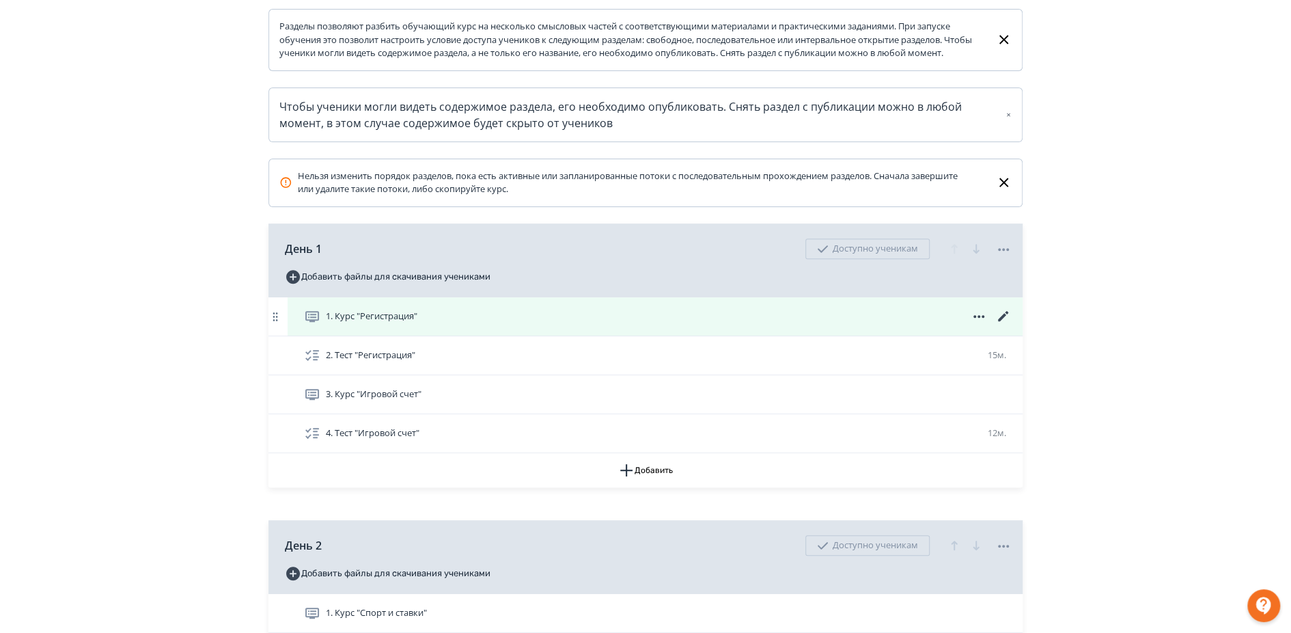
click at [470, 324] on div "1. Курс "Регистрация"" at bounding box center [658, 316] width 708 height 16
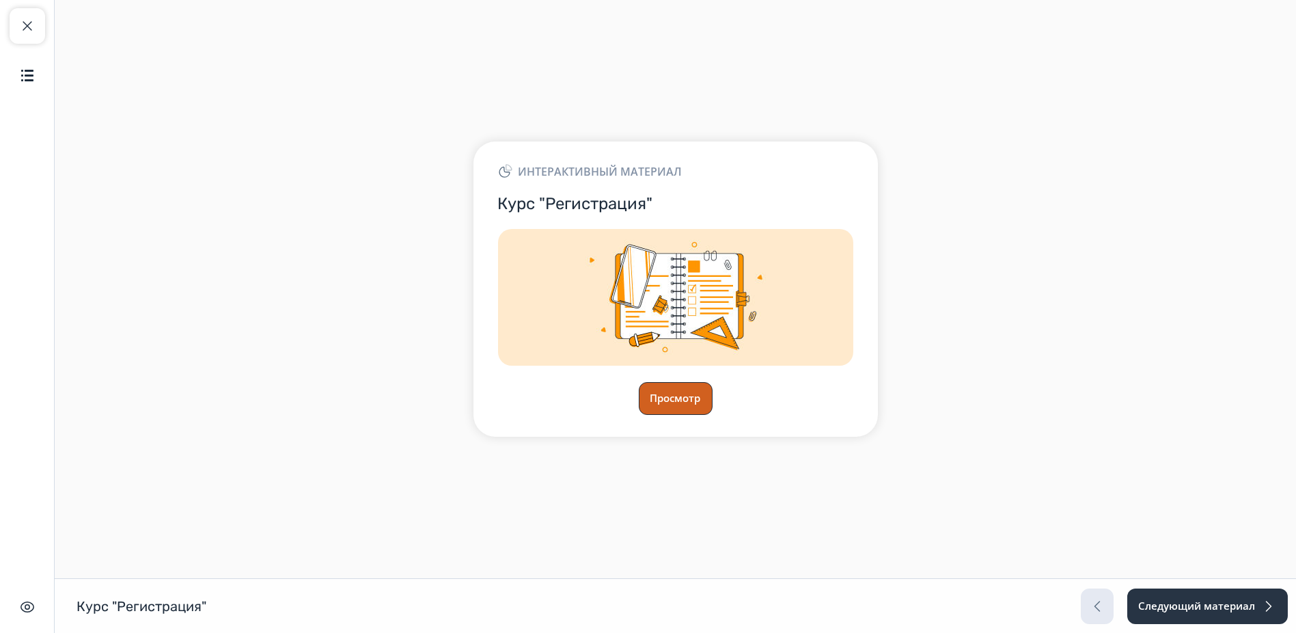
click at [673, 401] on button "Просмотр" at bounding box center [676, 398] width 74 height 33
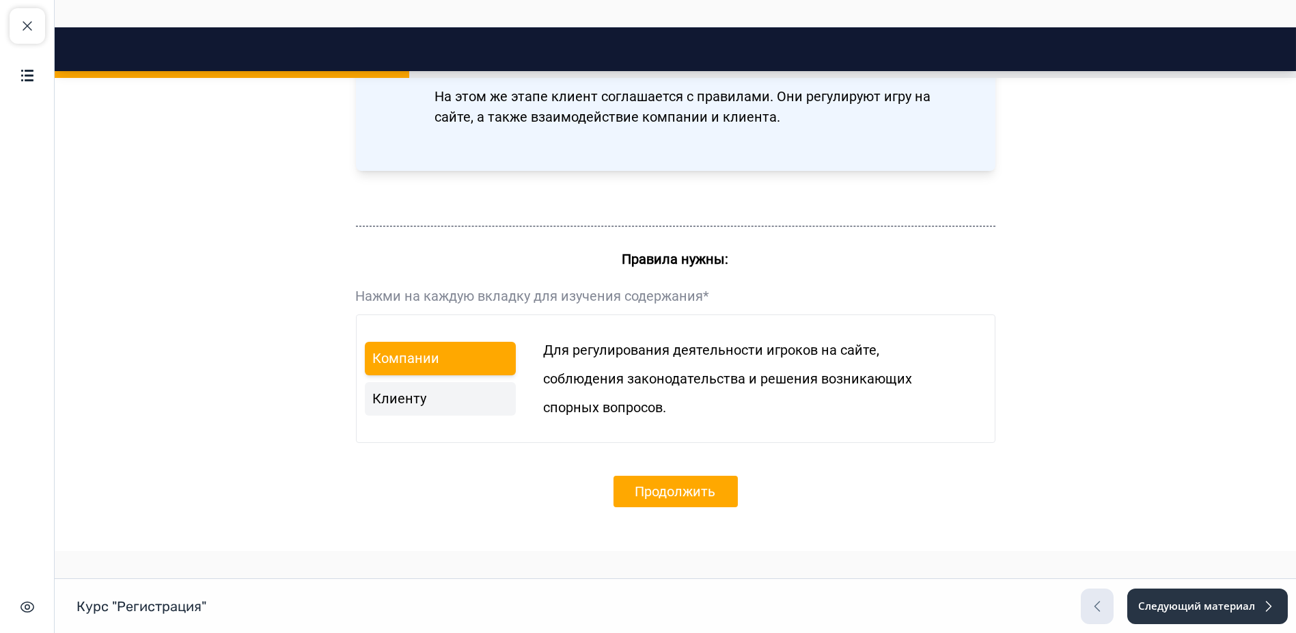
scroll to position [879, 0]
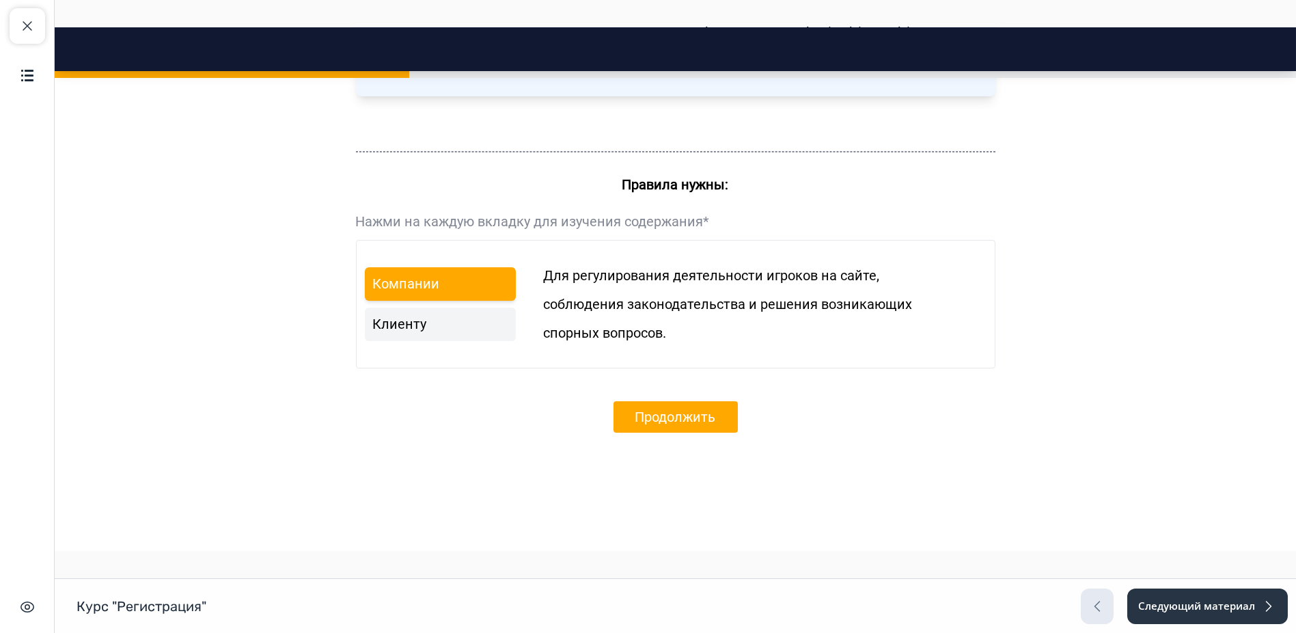
click at [425, 290] on link "Компании" at bounding box center [441, 283] width 152 height 33
click at [426, 296] on link "Компании" at bounding box center [441, 283] width 152 height 33
click at [443, 309] on link "Клиенту" at bounding box center [441, 323] width 152 height 33
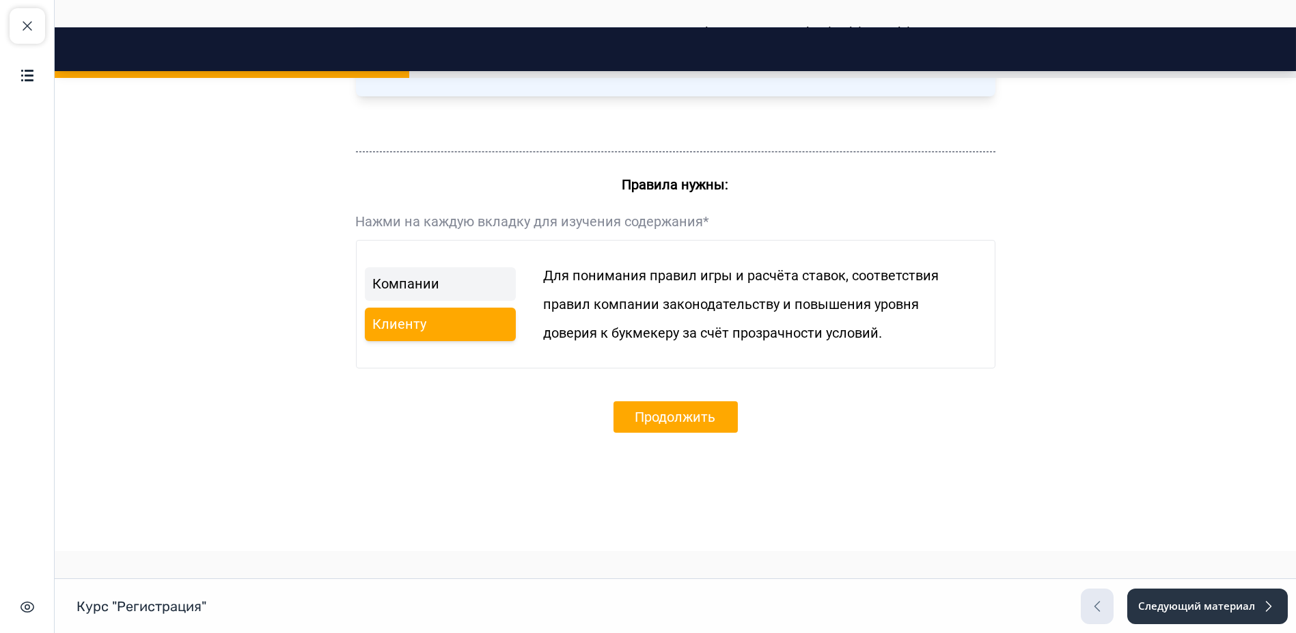
click at [715, 316] on div "Для понимания правил игры и расчёта ставок, соответствия правил компании законо…" at bounding box center [759, 304] width 432 height 94
click at [728, 299] on p "правил компании законодательству и повышения уровня" at bounding box center [759, 304] width 432 height 20
click at [788, 294] on p "правил компании законодательству и повышения уровня" at bounding box center [759, 304] width 432 height 20
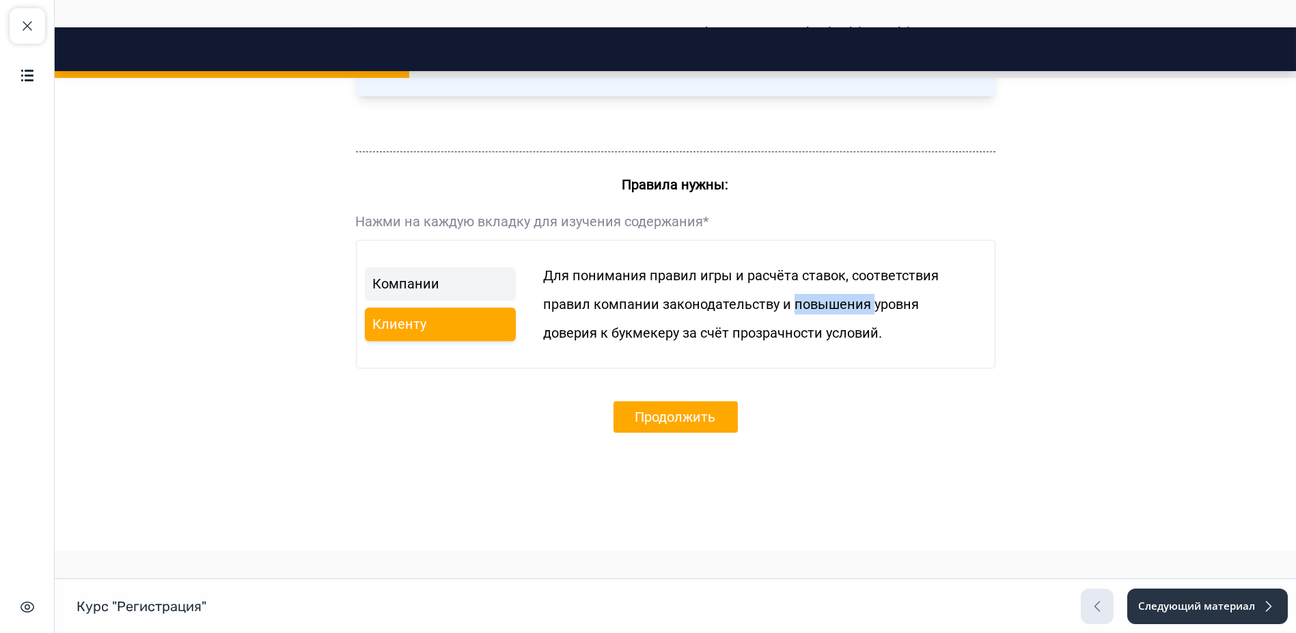
click at [788, 294] on p "правил компании законодательству и повышения уровня" at bounding box center [759, 304] width 432 height 20
click at [805, 294] on p "правил компании законодательству и повышения уровня" at bounding box center [759, 304] width 432 height 20
click at [879, 305] on p "правил компании законодательству и повышения уровня" at bounding box center [759, 304] width 432 height 20
drag, startPoint x: 879, startPoint y: 305, endPoint x: 851, endPoint y: 344, distance: 48.5
click at [879, 305] on p "правил компании законодательству и повышения уровня" at bounding box center [759, 304] width 432 height 20
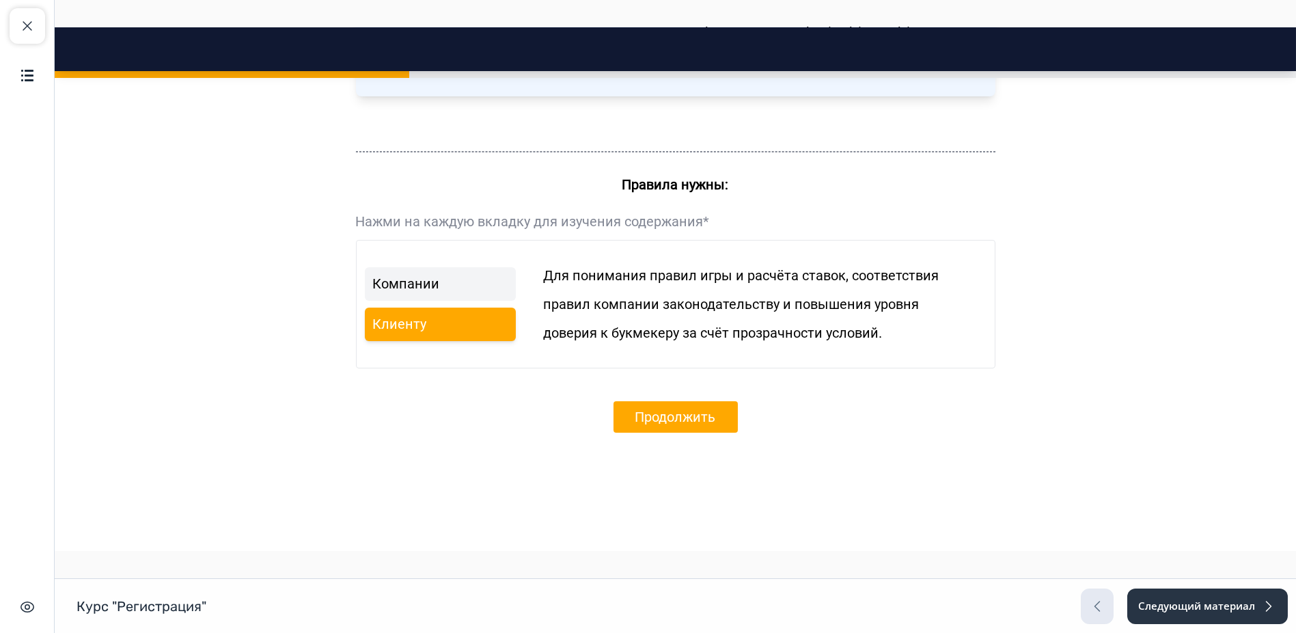
click at [850, 344] on div "Для понимания правил игры и расчёта ставок, соответствия правил компании законо…" at bounding box center [759, 304] width 432 height 94
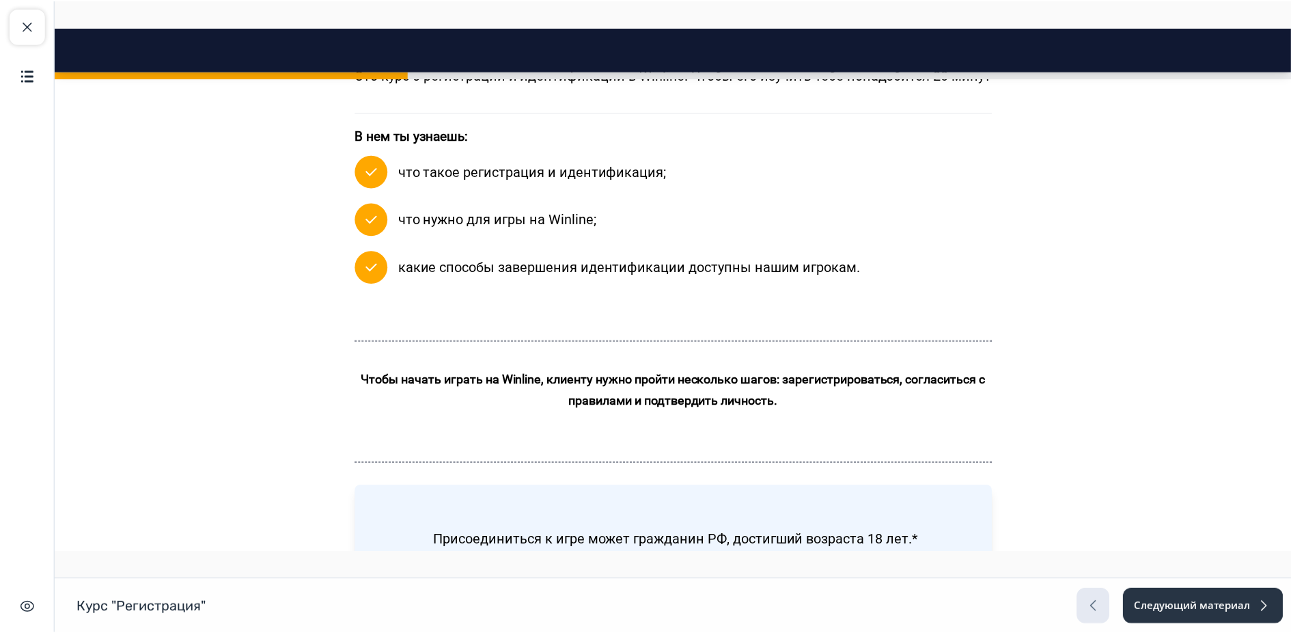
scroll to position [271, 0]
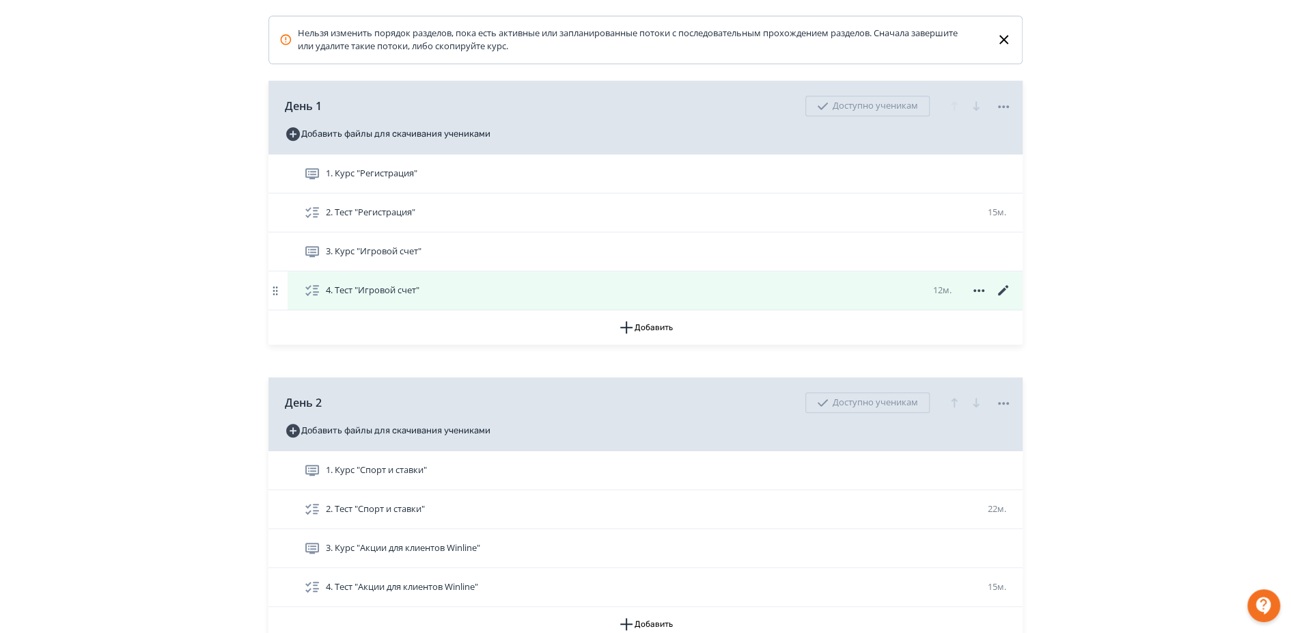
scroll to position [379, 0]
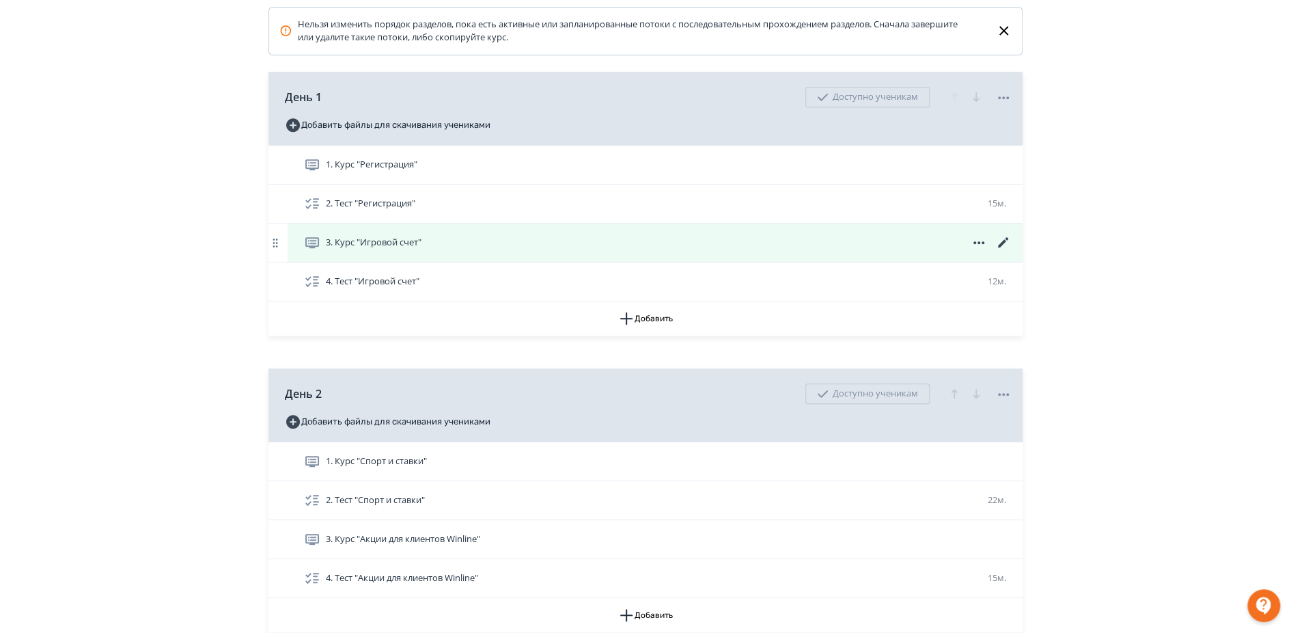
click at [881, 251] on div "3. Курс "Игровой счет"" at bounding box center [658, 242] width 708 height 16
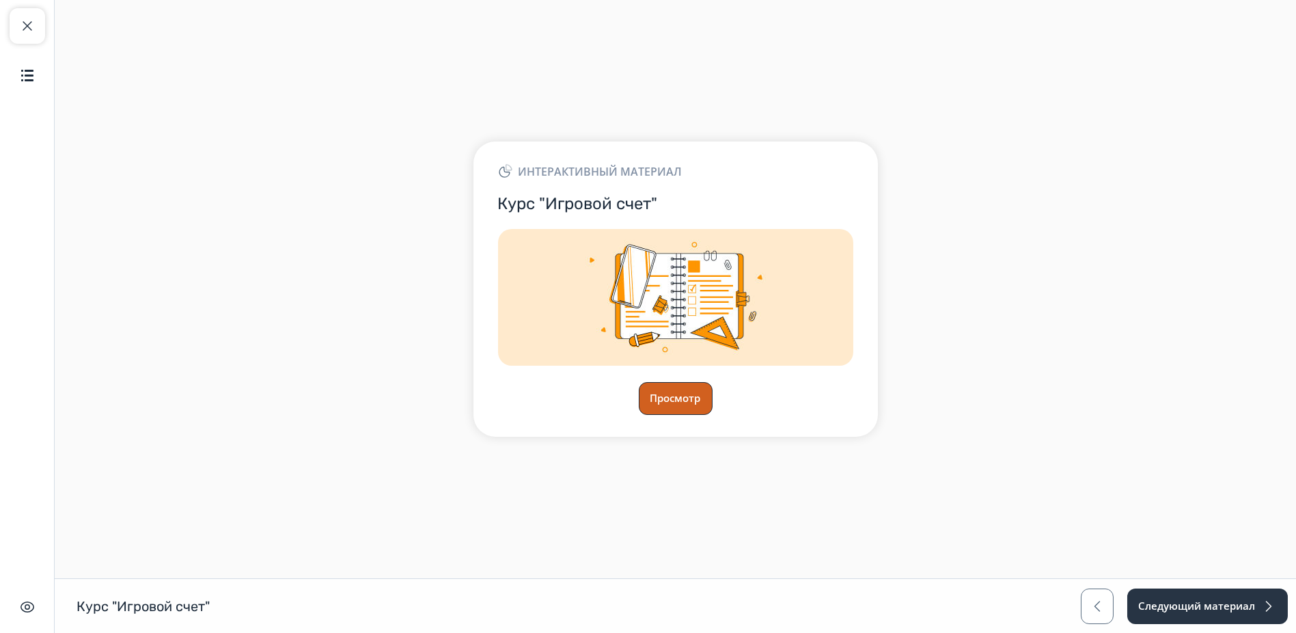
click at [688, 409] on button "Просмотр" at bounding box center [676, 398] width 74 height 33
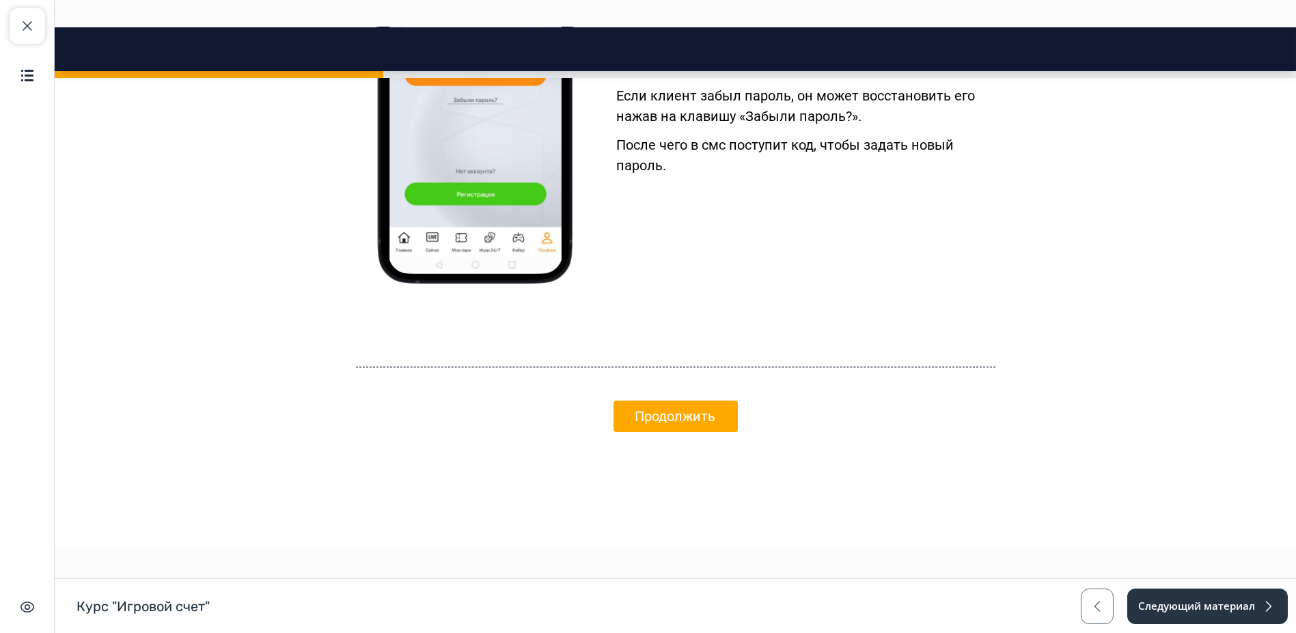
click at [716, 417] on button "Продолжить" at bounding box center [675, 415] width 124 height 31
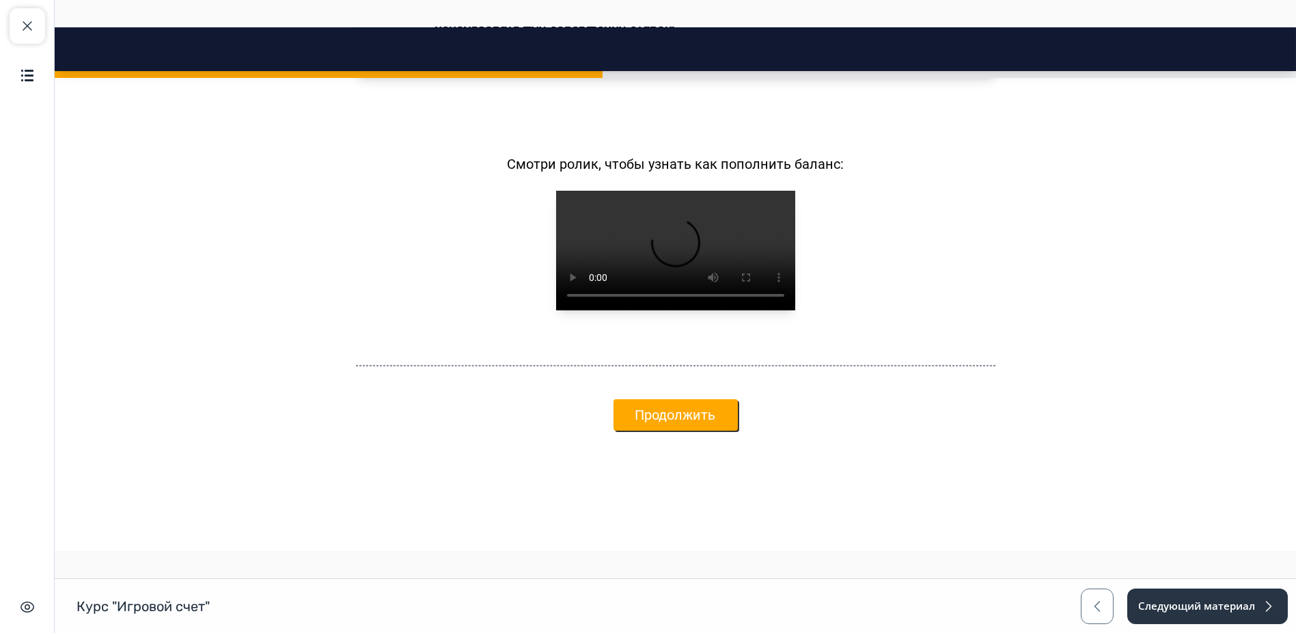
click at [672, 422] on button "Продолжить" at bounding box center [675, 414] width 124 height 31
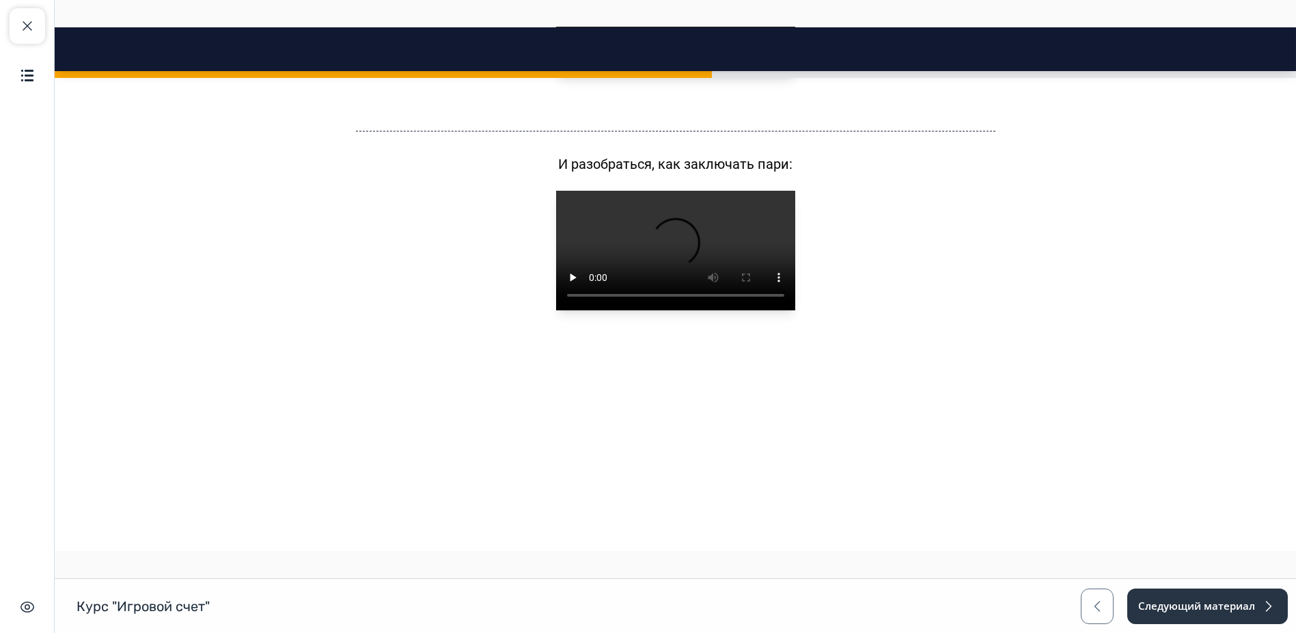
scroll to position [2401, 0]
click at [679, 430] on button "Продолжить" at bounding box center [675, 414] width 124 height 31
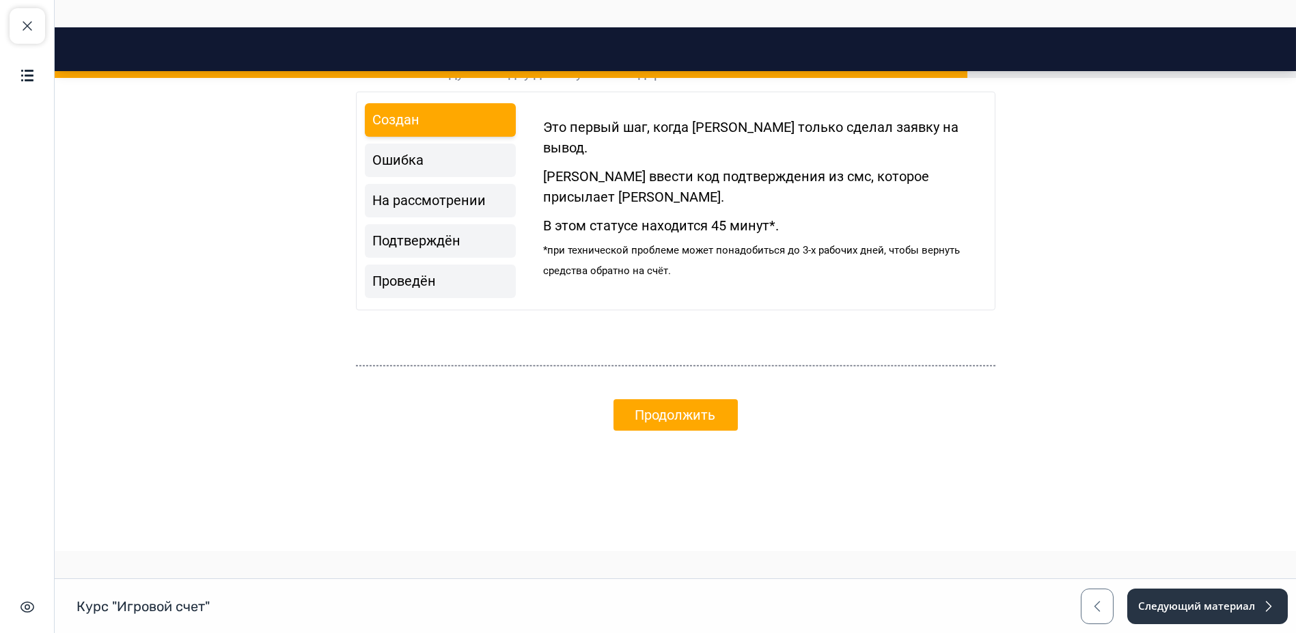
scroll to position [3191, 0]
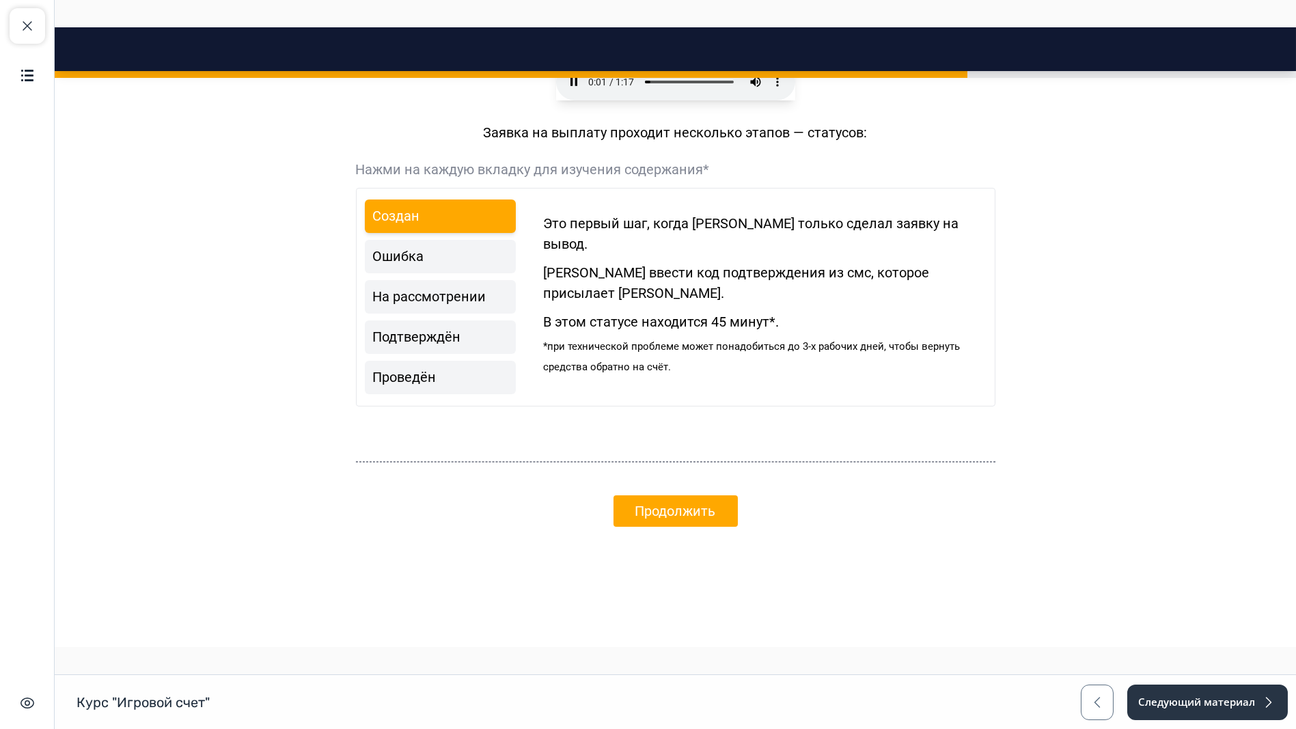
click at [763, 100] on video at bounding box center [675, 41] width 239 height 120
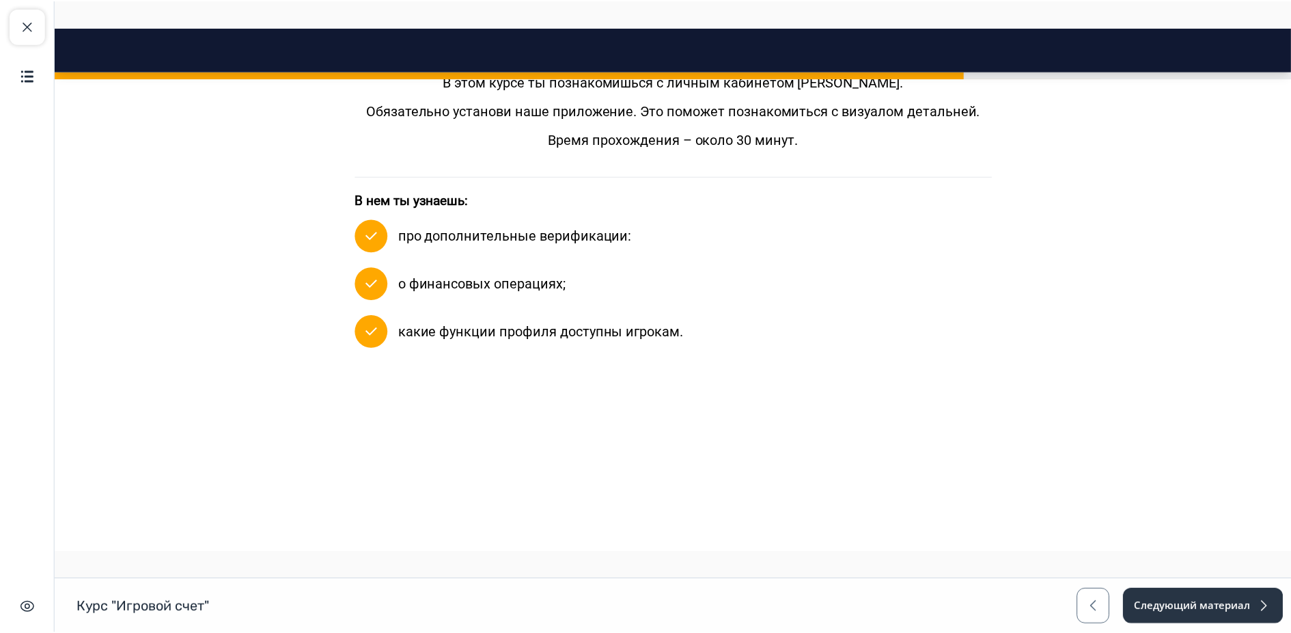
scroll to position [79, 0]
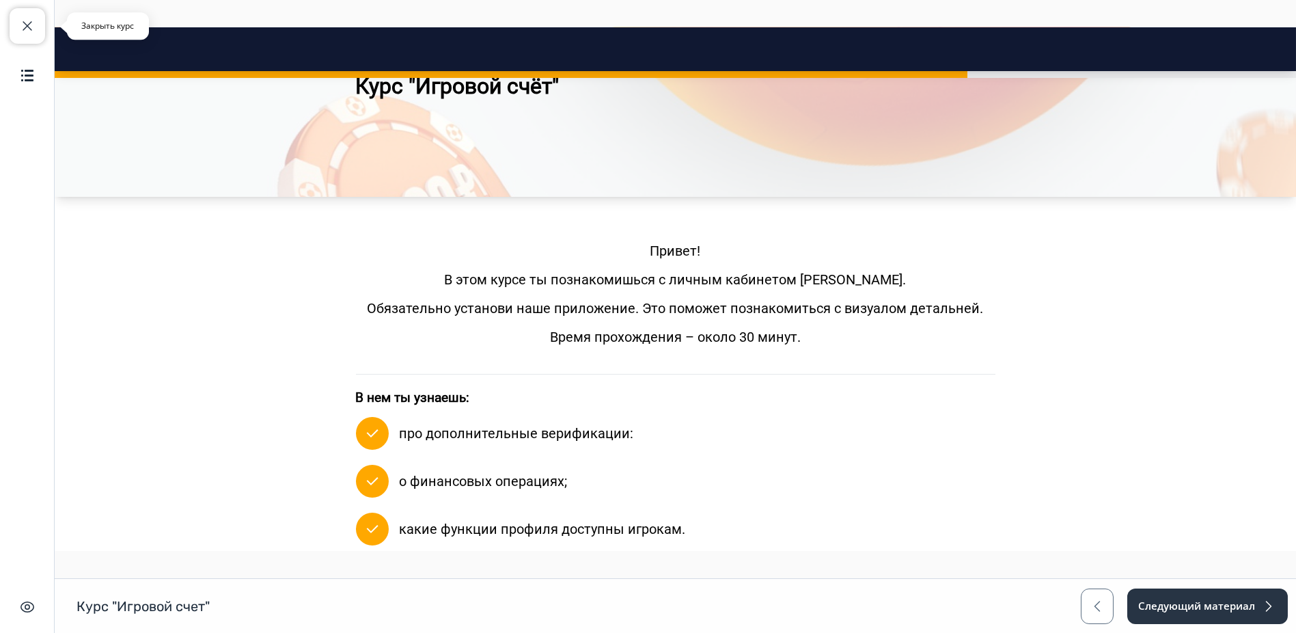
click at [31, 26] on span "button" at bounding box center [27, 26] width 16 height 16
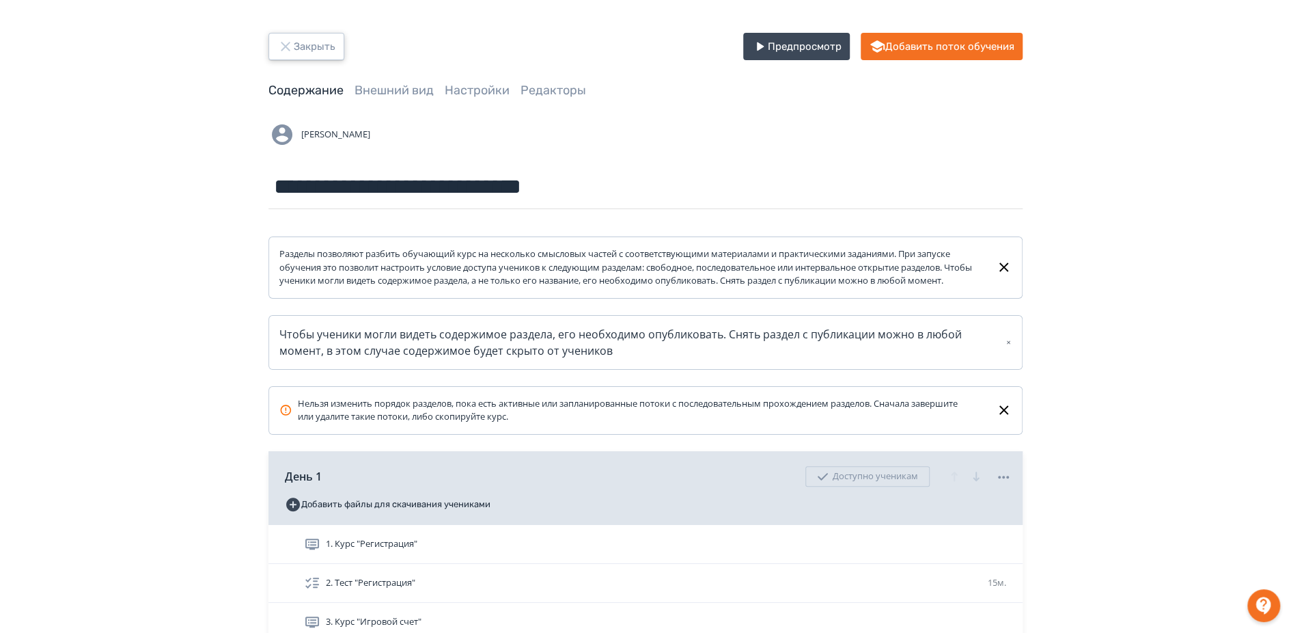
click at [300, 57] on button "Закрыть" at bounding box center [306, 46] width 76 height 27
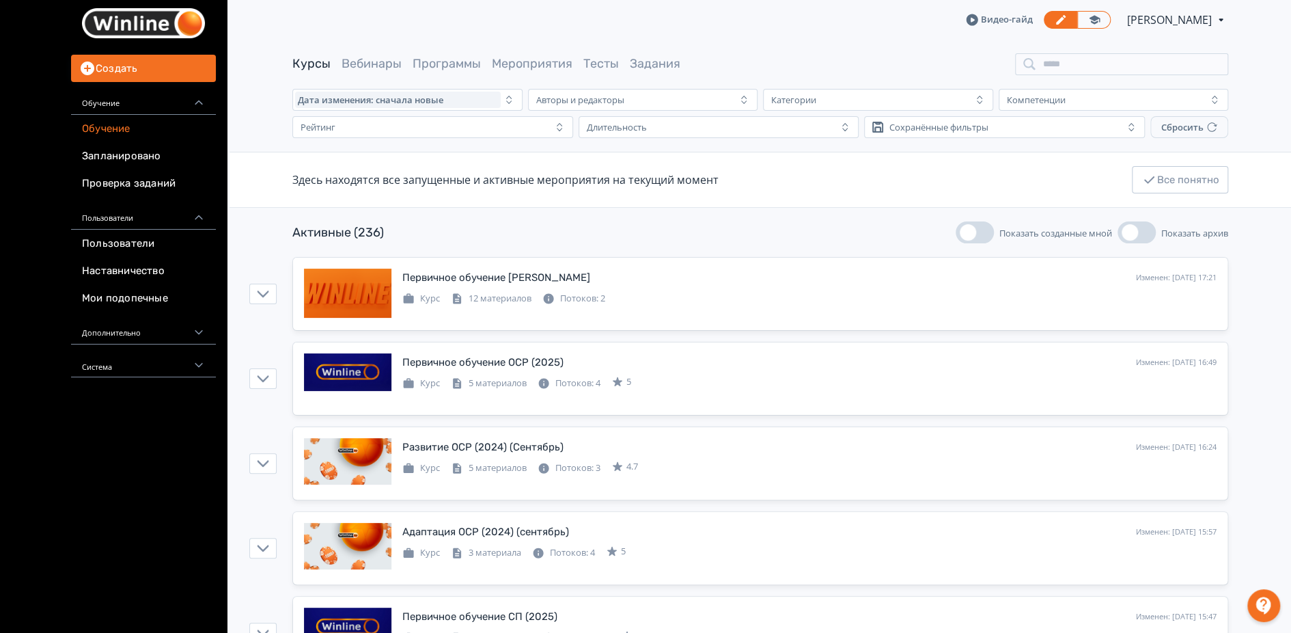
scroll to position [227, 0]
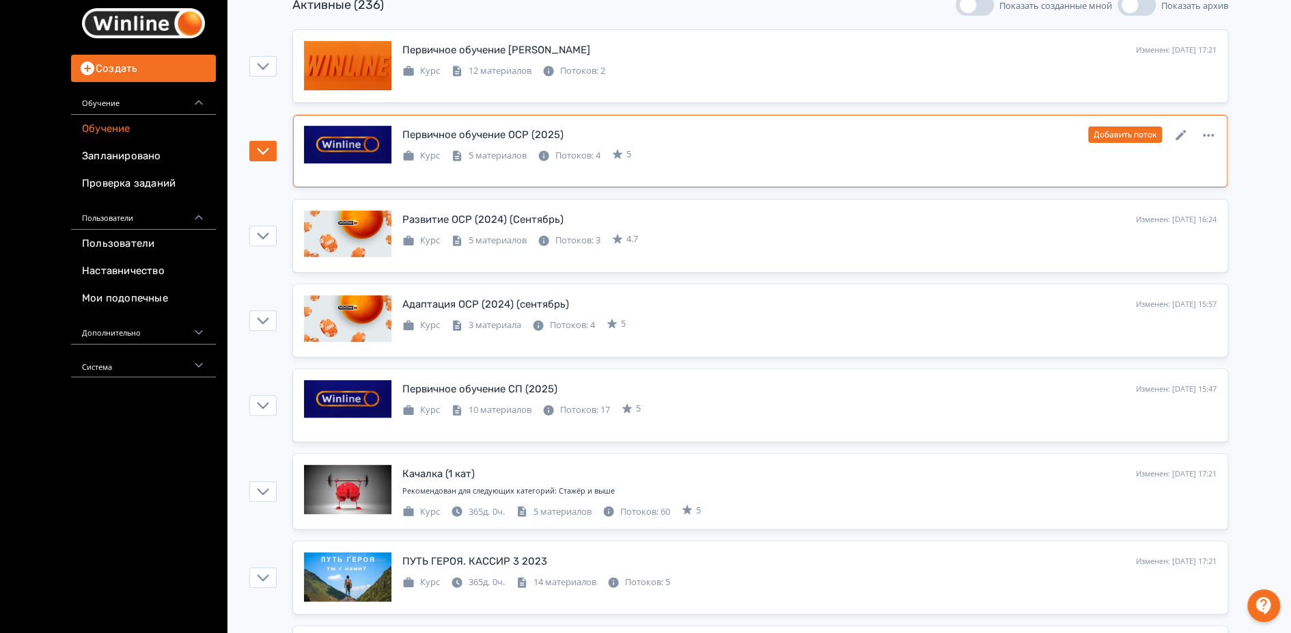
click at [549, 163] on div "Первичное обучение ОСР (2025) Изменен: [DATE] 16:49 Добавить поток Курс 5 матер…" at bounding box center [760, 151] width 913 height 51
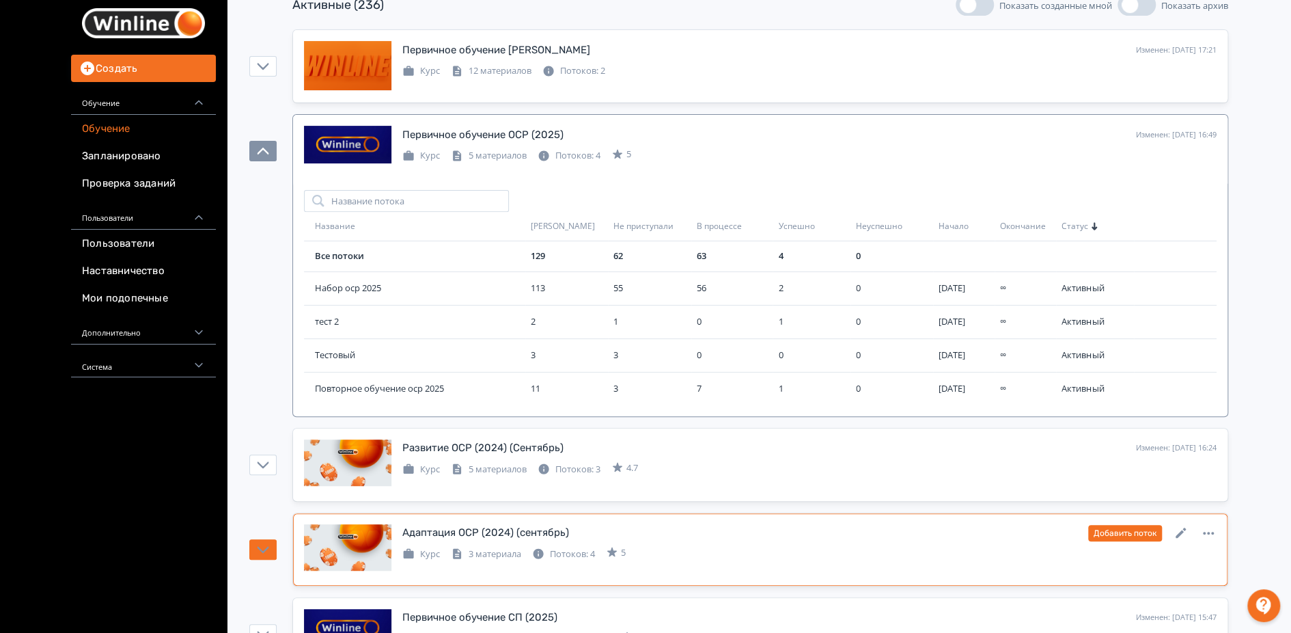
scroll to position [455, 0]
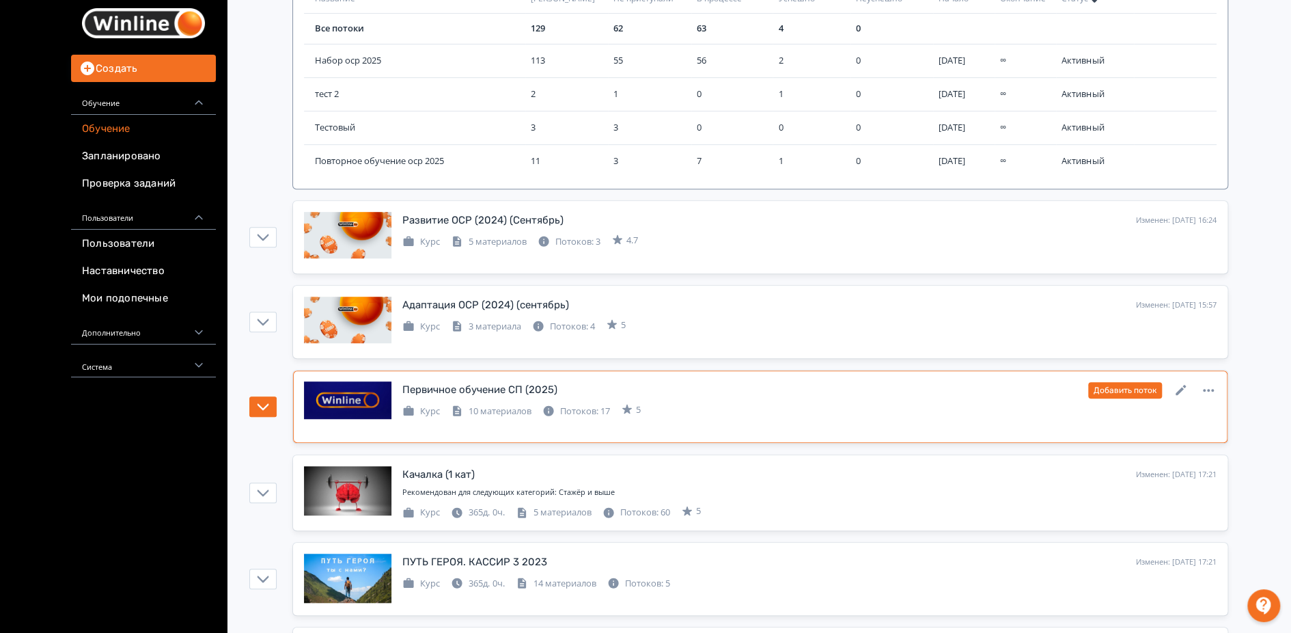
click at [560, 404] on div "Потоков: 17" at bounding box center [576, 411] width 68 height 14
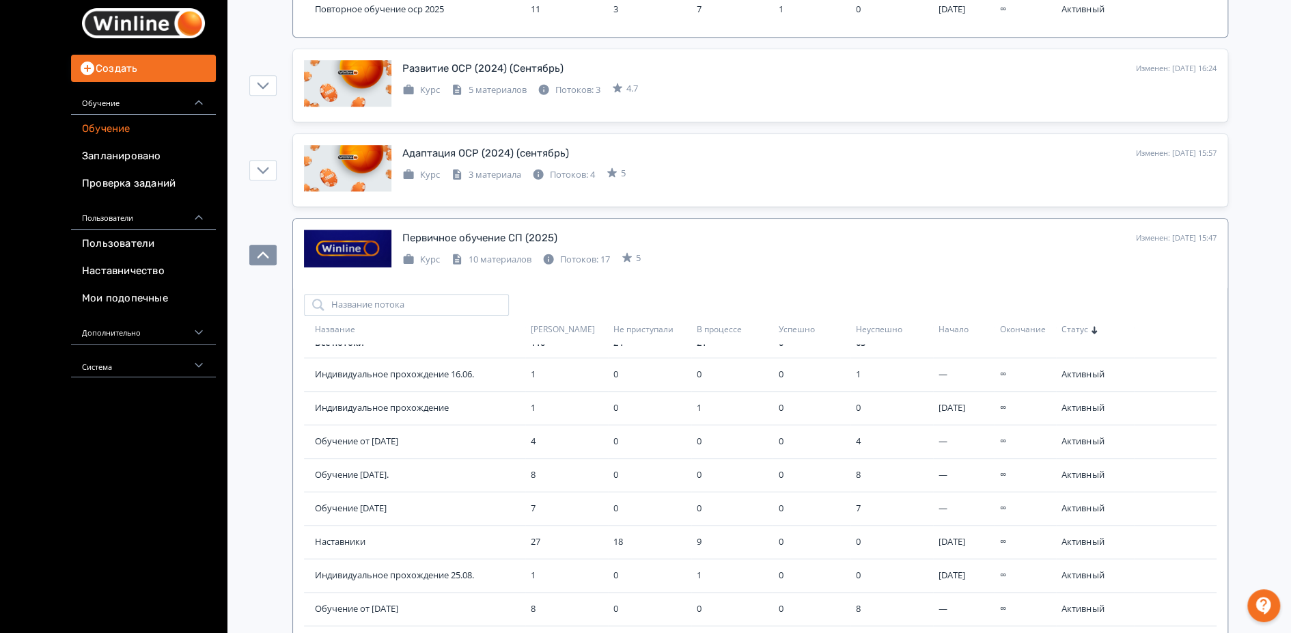
scroll to position [0, 0]
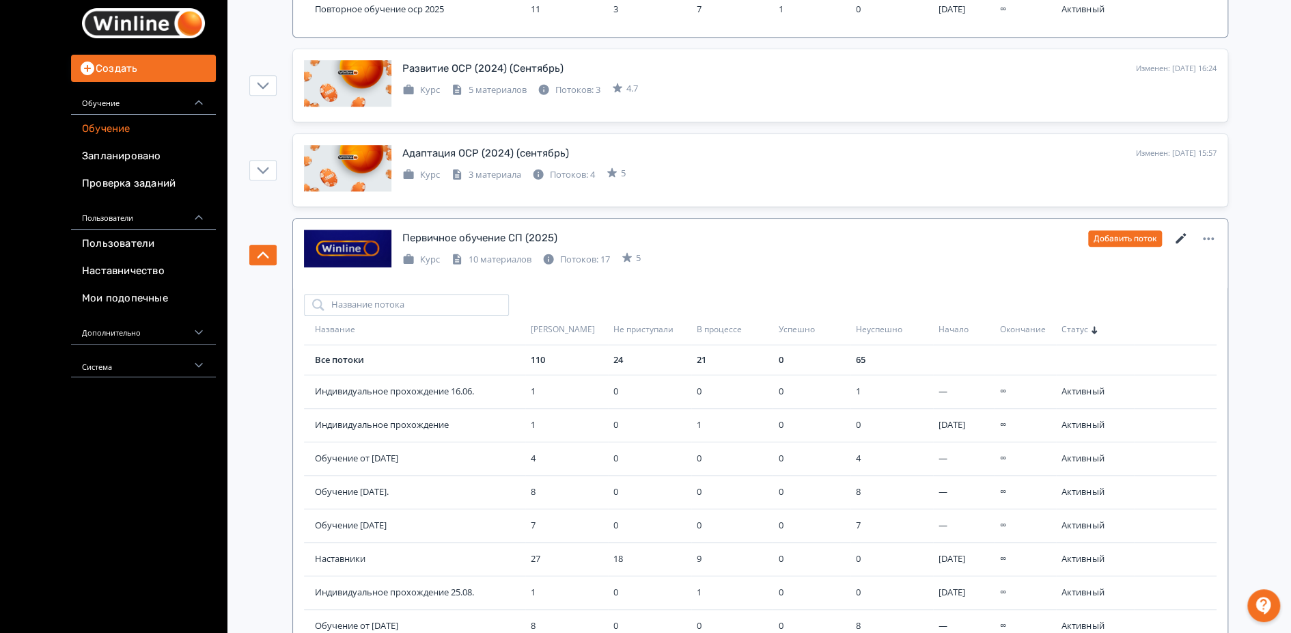
click at [1180, 235] on icon at bounding box center [1181, 238] width 10 height 10
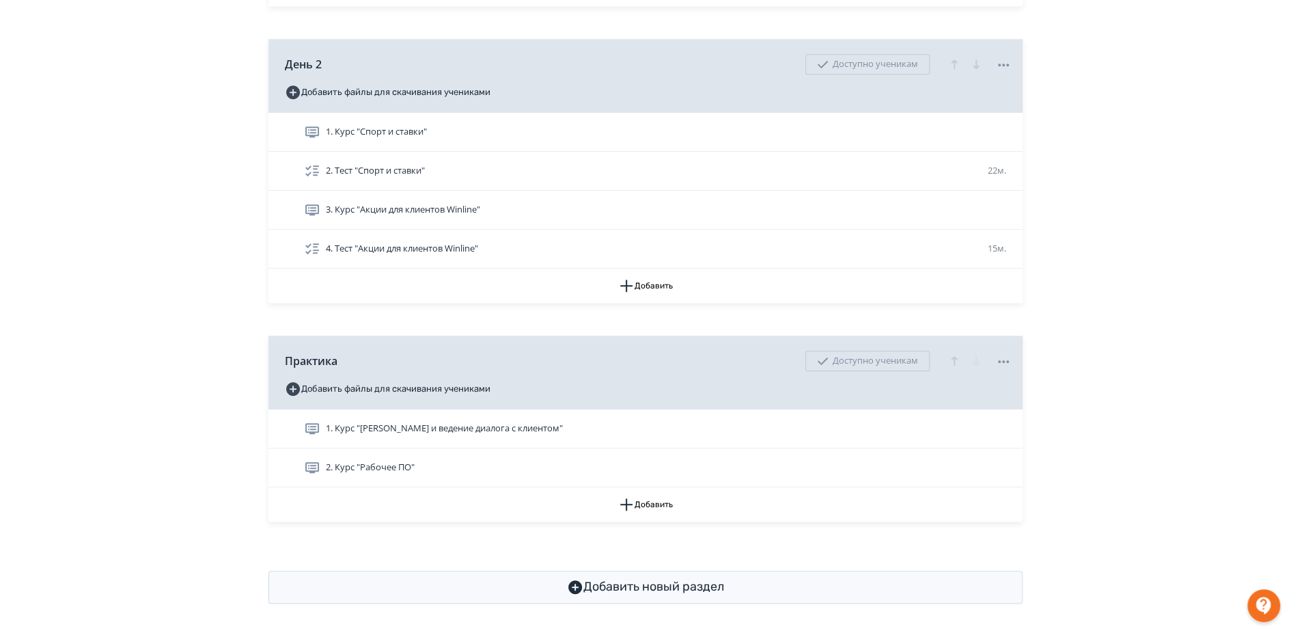
scroll to position [723, 0]
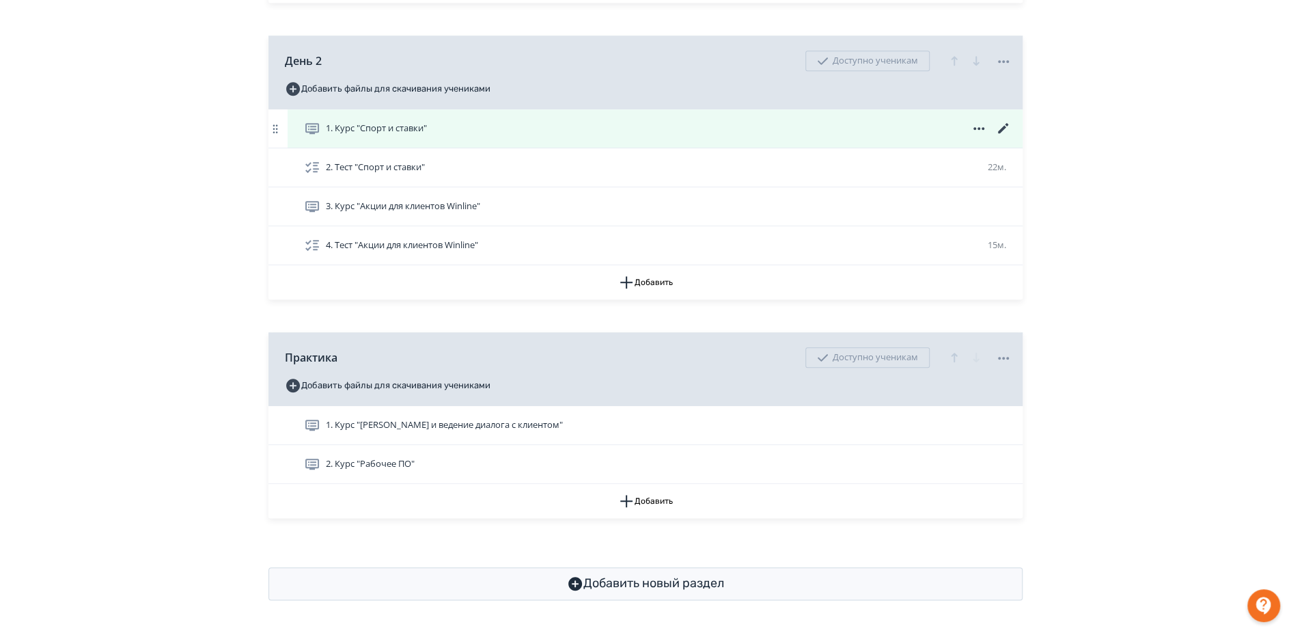
click at [1003, 130] on icon at bounding box center [1003, 128] width 10 height 10
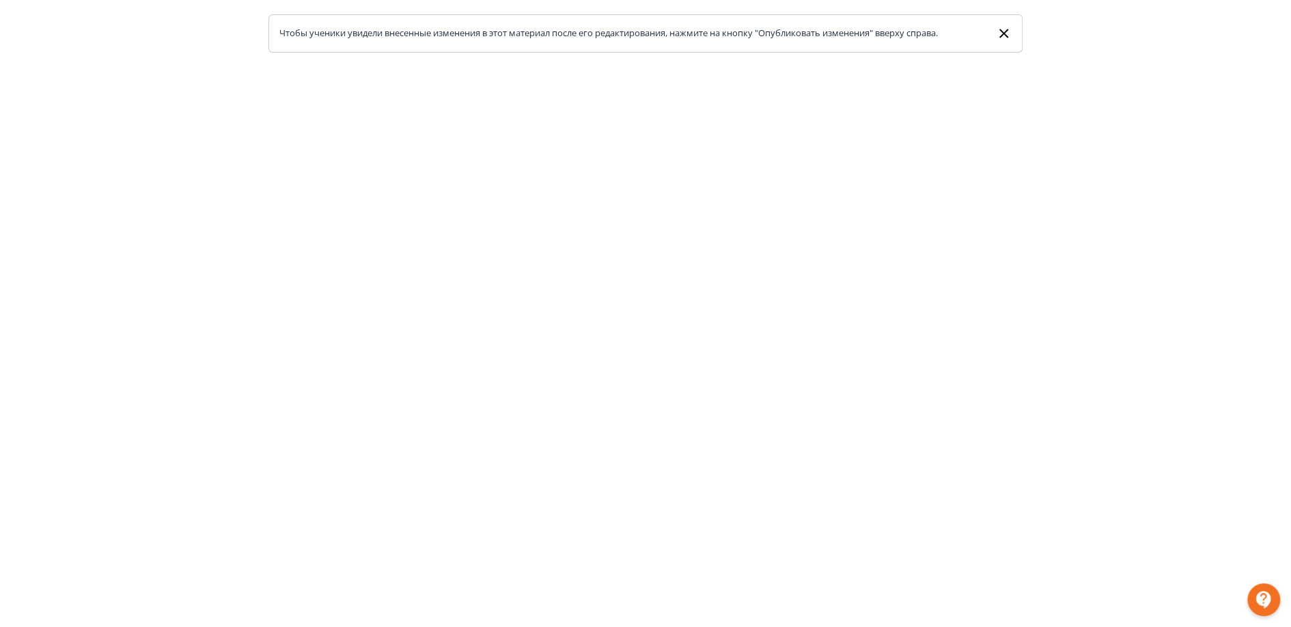
scroll to position [225, 0]
